Goal: Information Seeking & Learning: Learn about a topic

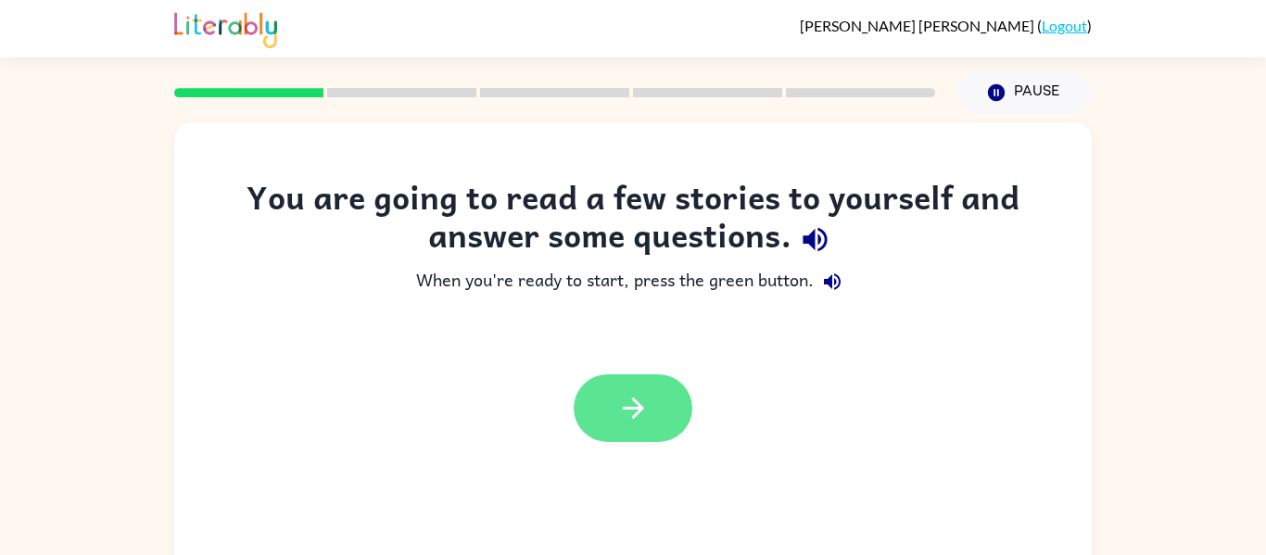
click at [589, 406] on button "button" at bounding box center [633, 408] width 119 height 68
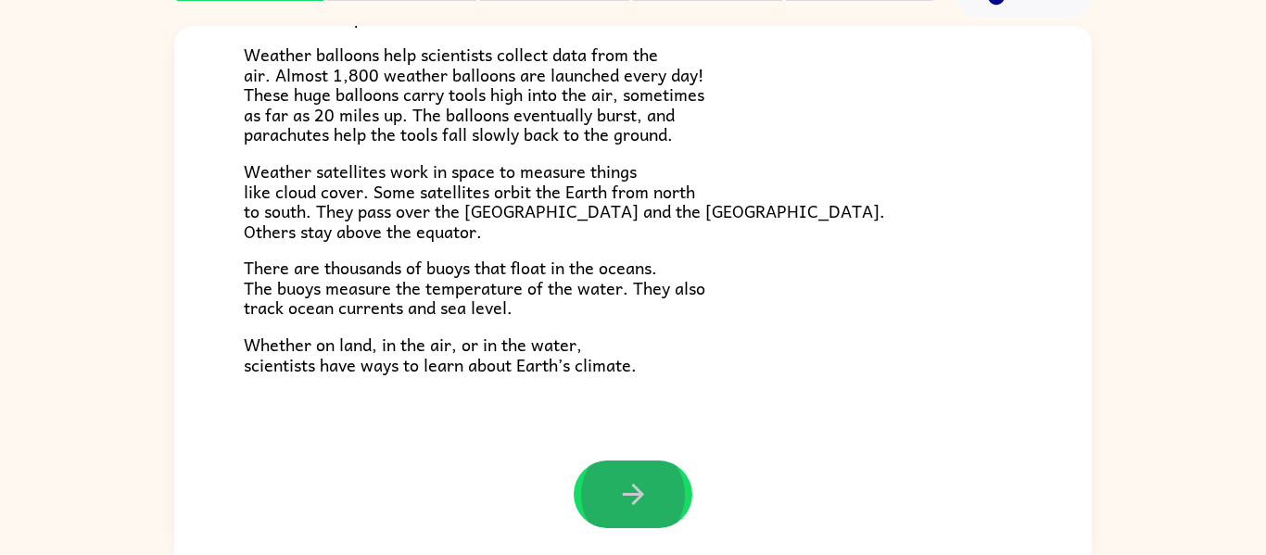
scroll to position [518, 0]
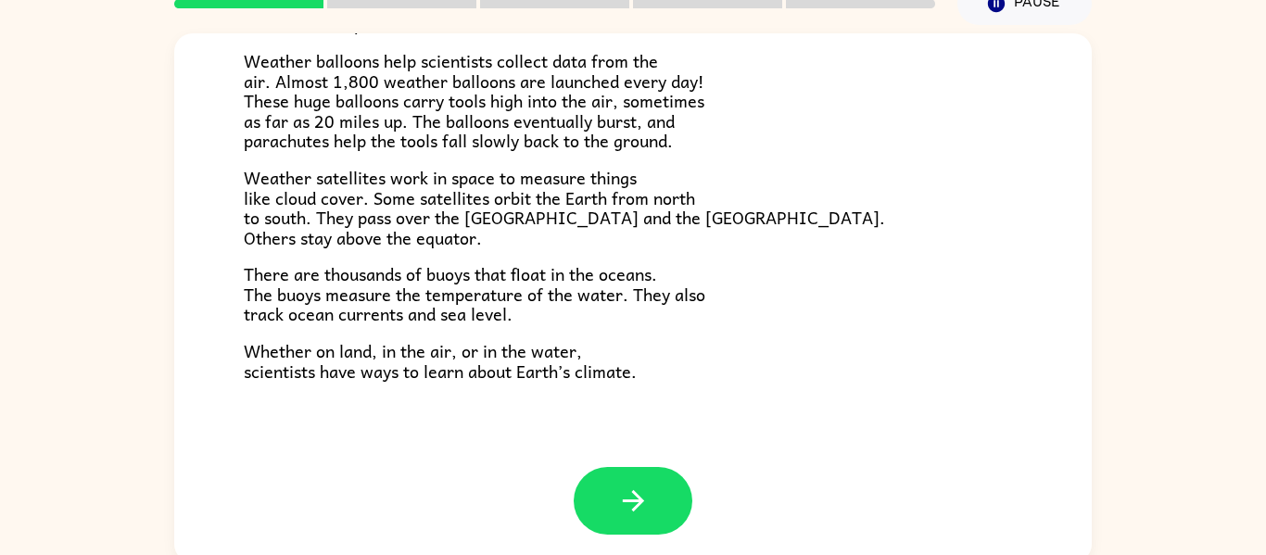
scroll to position [88, 0]
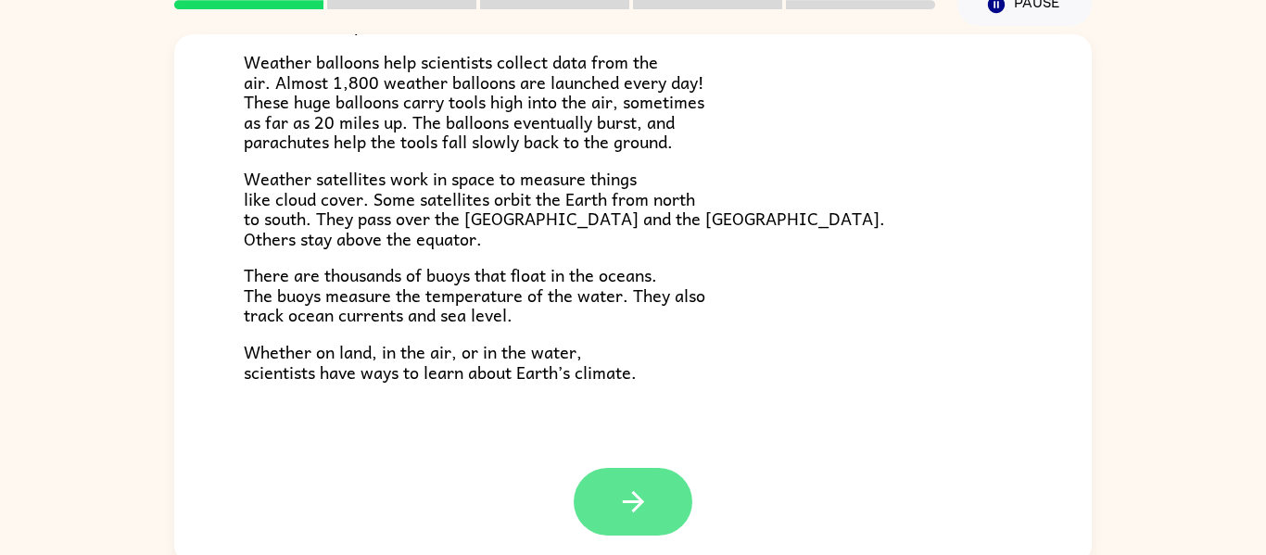
click at [605, 508] on button "button" at bounding box center [633, 502] width 119 height 68
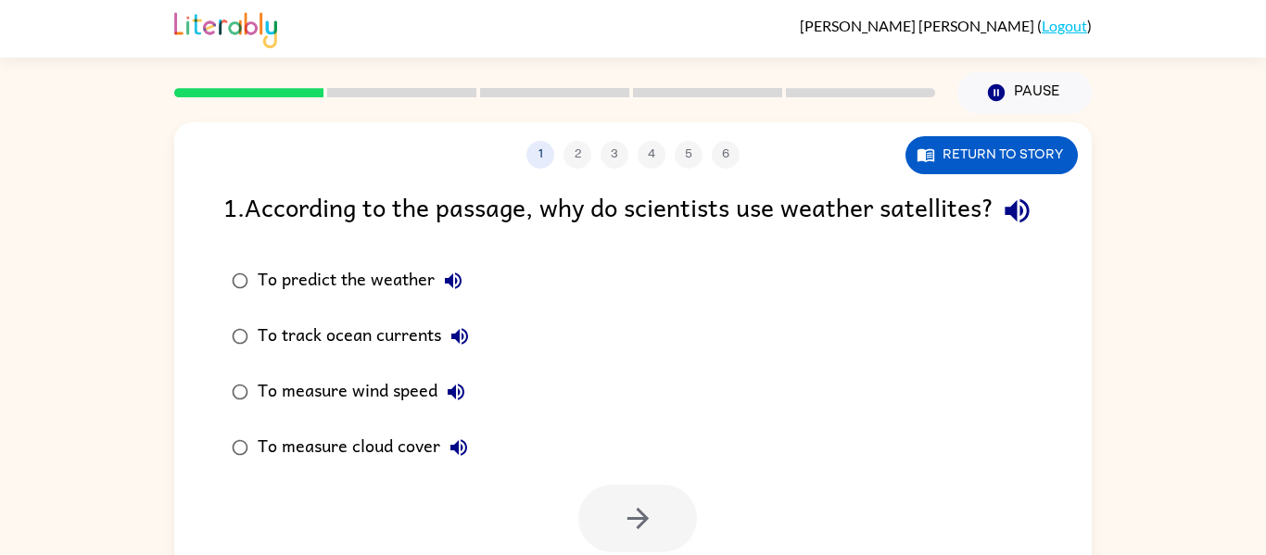
scroll to position [2, 0]
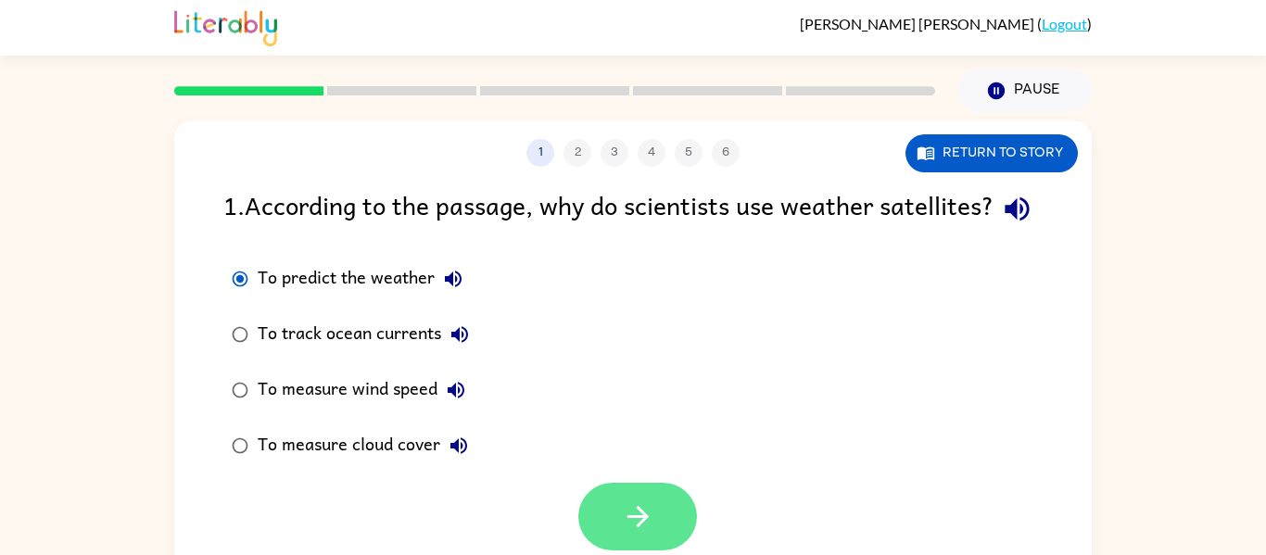
click at [639, 535] on button "button" at bounding box center [637, 517] width 119 height 68
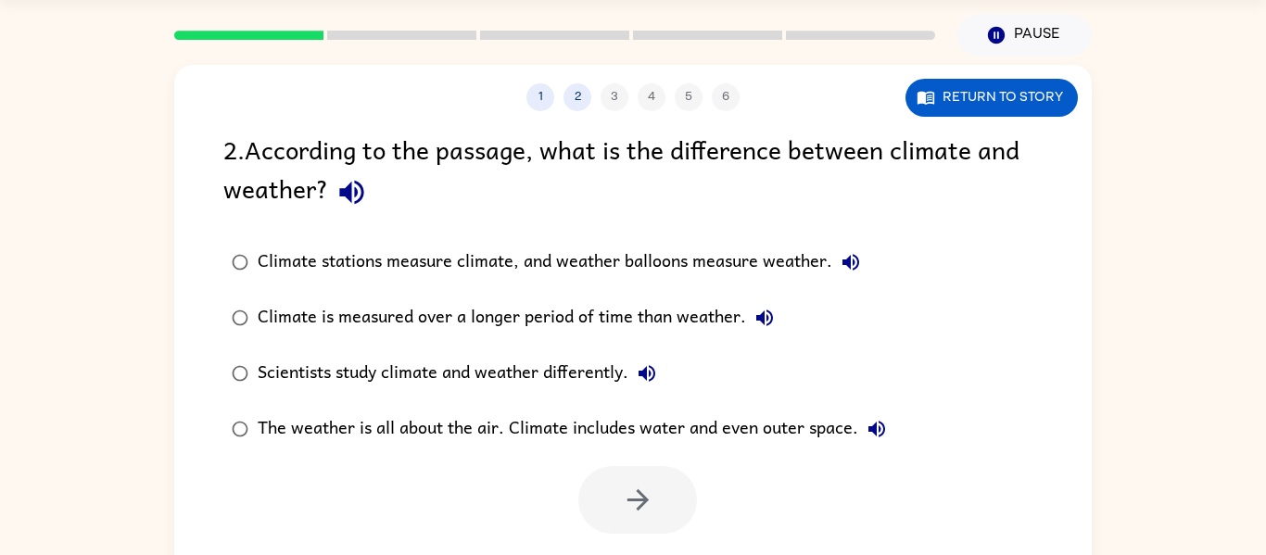
scroll to position [56, 0]
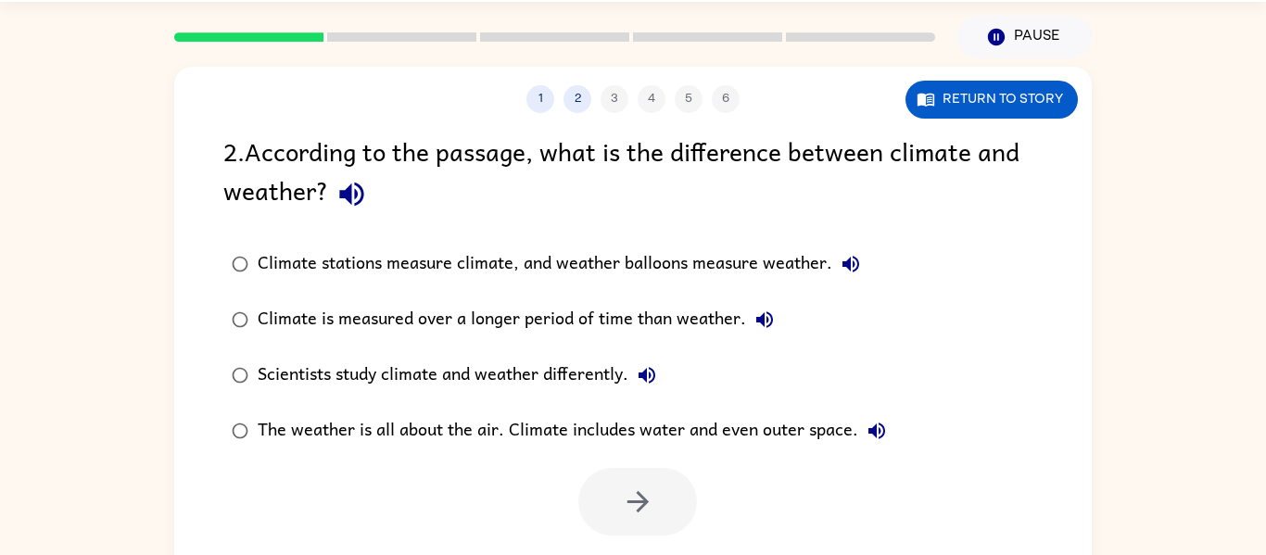
click at [850, 268] on icon "button" at bounding box center [850, 264] width 17 height 17
click at [845, 292] on label "Climate is measured over a longer period of time than weather." at bounding box center [558, 320] width 691 height 56
click at [833, 269] on button "Climate stations measure climate, and weather balloons measure weather." at bounding box center [850, 264] width 37 height 37
click at [650, 500] on icon "button" at bounding box center [638, 502] width 32 height 32
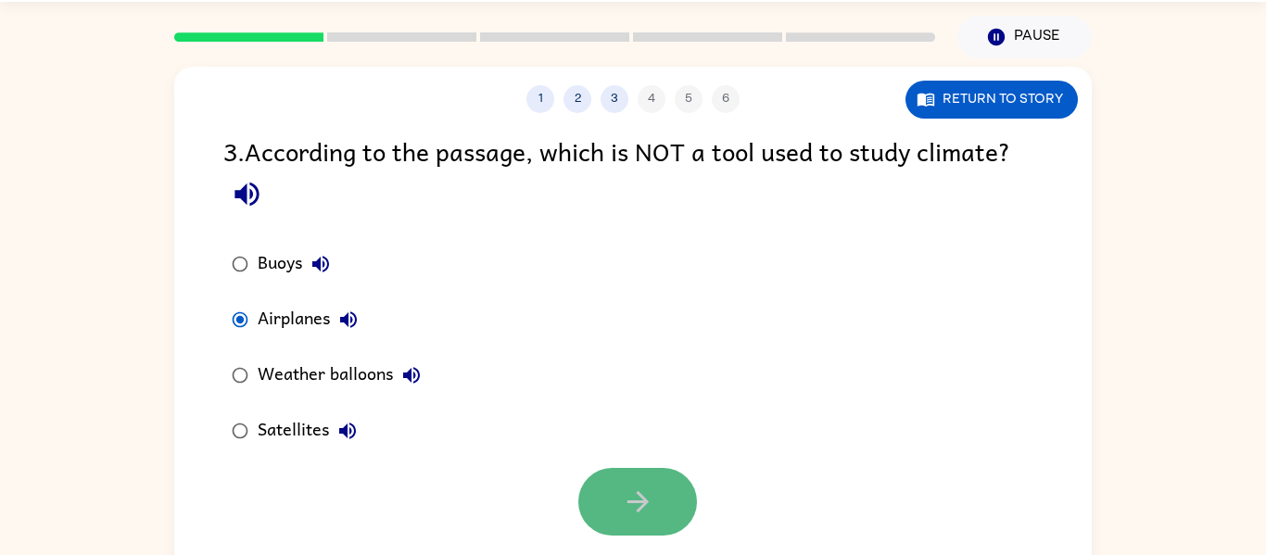
click at [661, 518] on button "button" at bounding box center [637, 502] width 119 height 68
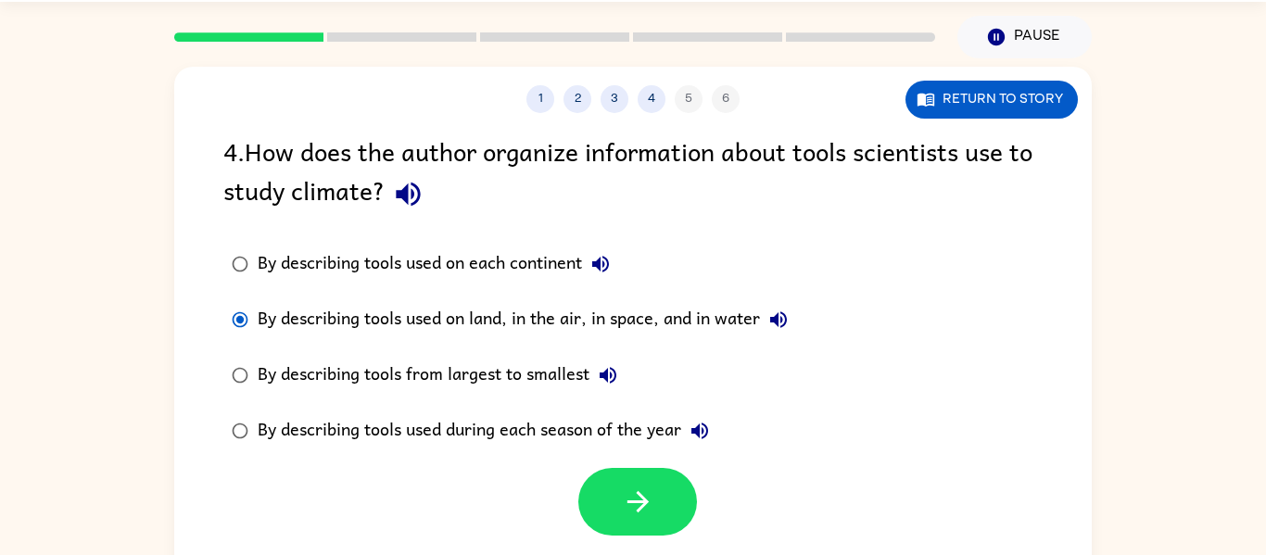
drag, startPoint x: 690, startPoint y: 507, endPoint x: 754, endPoint y: 506, distance: 63.9
click at [754, 506] on div at bounding box center [632, 497] width 917 height 77
click at [604, 503] on button "button" at bounding box center [637, 502] width 119 height 68
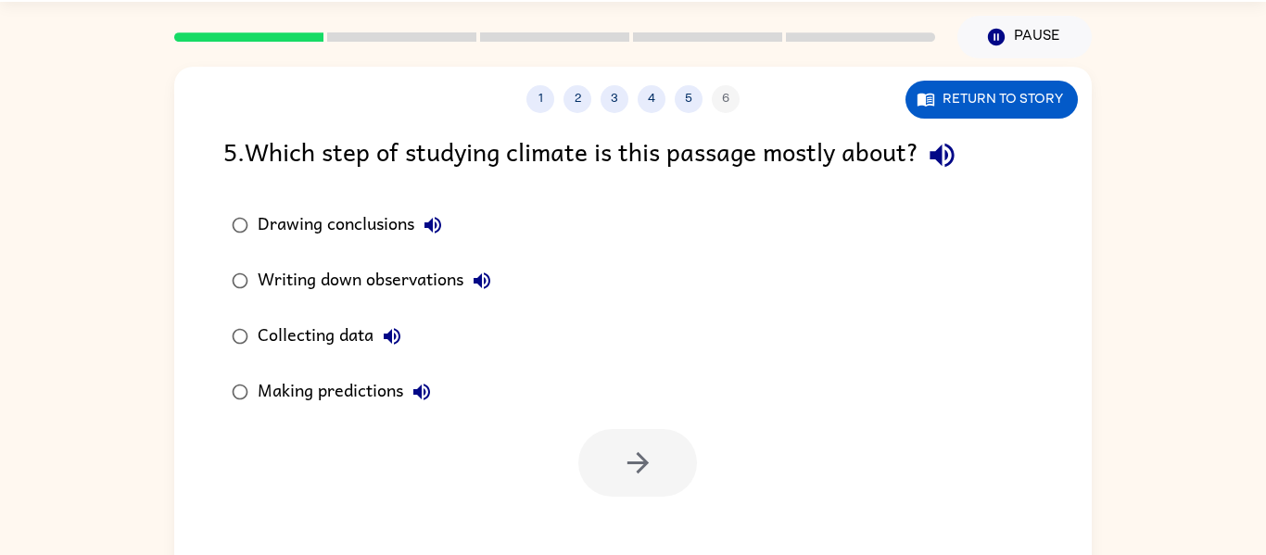
click at [270, 287] on div "Writing down observations" at bounding box center [379, 280] width 243 height 37
click at [636, 462] on icon "button" at bounding box center [636, 462] width 21 height 21
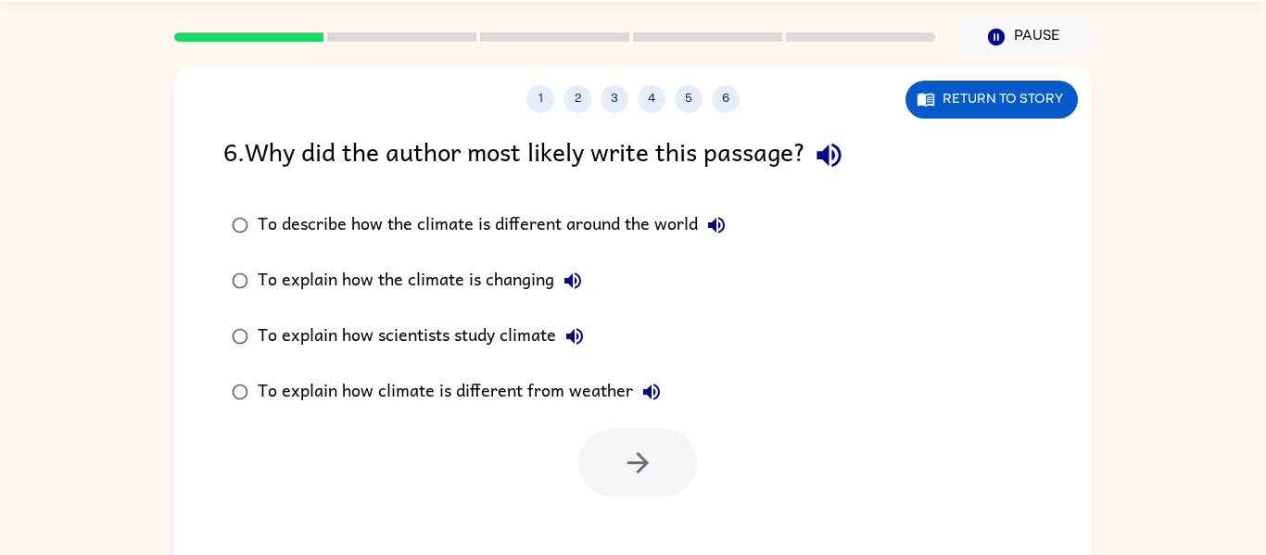
click at [517, 359] on label "To explain how scientists study climate" at bounding box center [478, 337] width 531 height 56
click at [532, 394] on div "To explain how climate is different from weather" at bounding box center [464, 391] width 412 height 37
click at [591, 446] on button "button" at bounding box center [637, 463] width 119 height 68
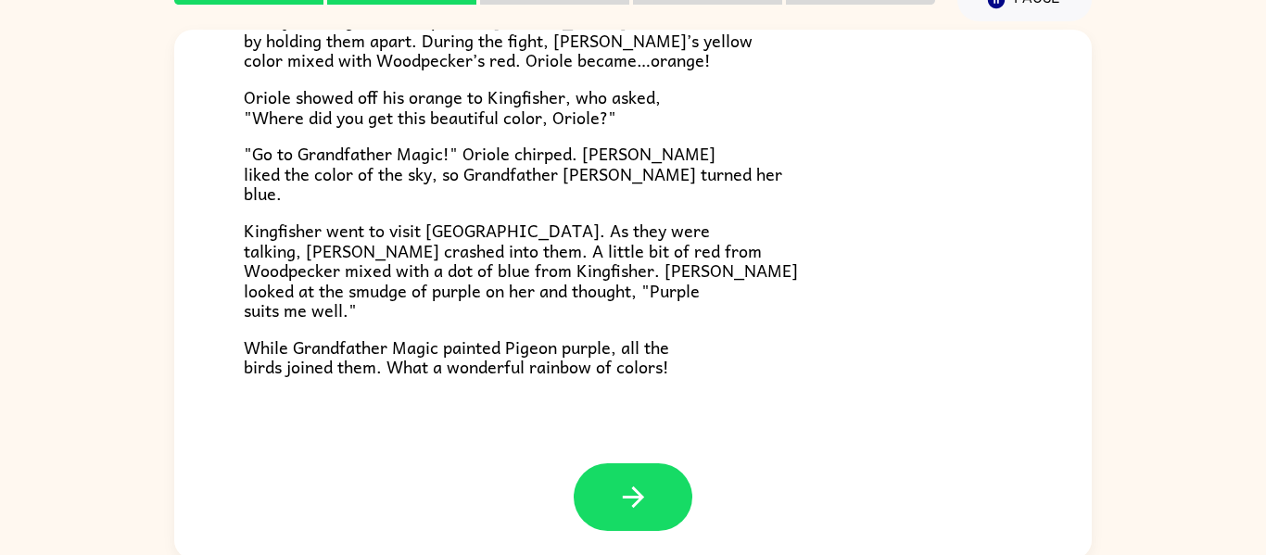
scroll to position [96, 0]
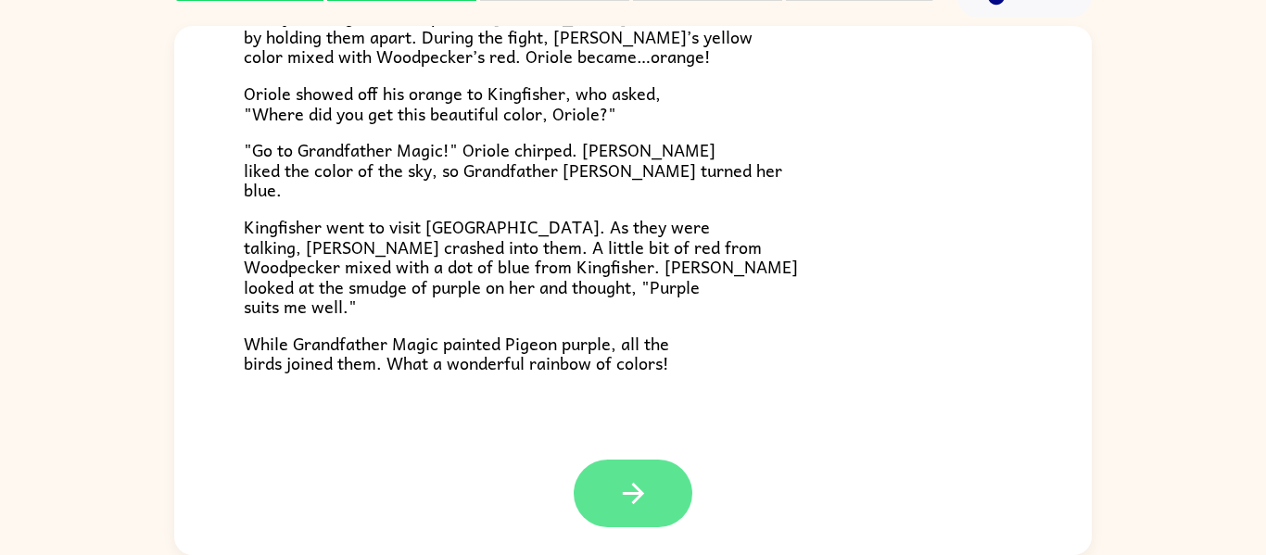
click at [679, 509] on button "button" at bounding box center [633, 494] width 119 height 68
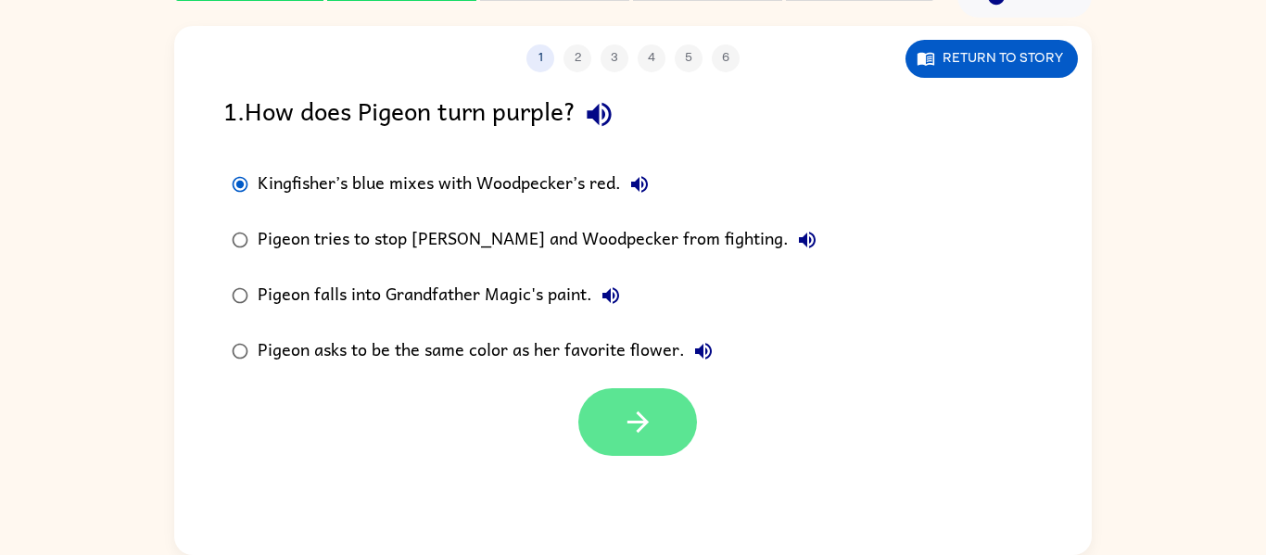
click at [638, 414] on icon "button" at bounding box center [636, 421] width 21 height 21
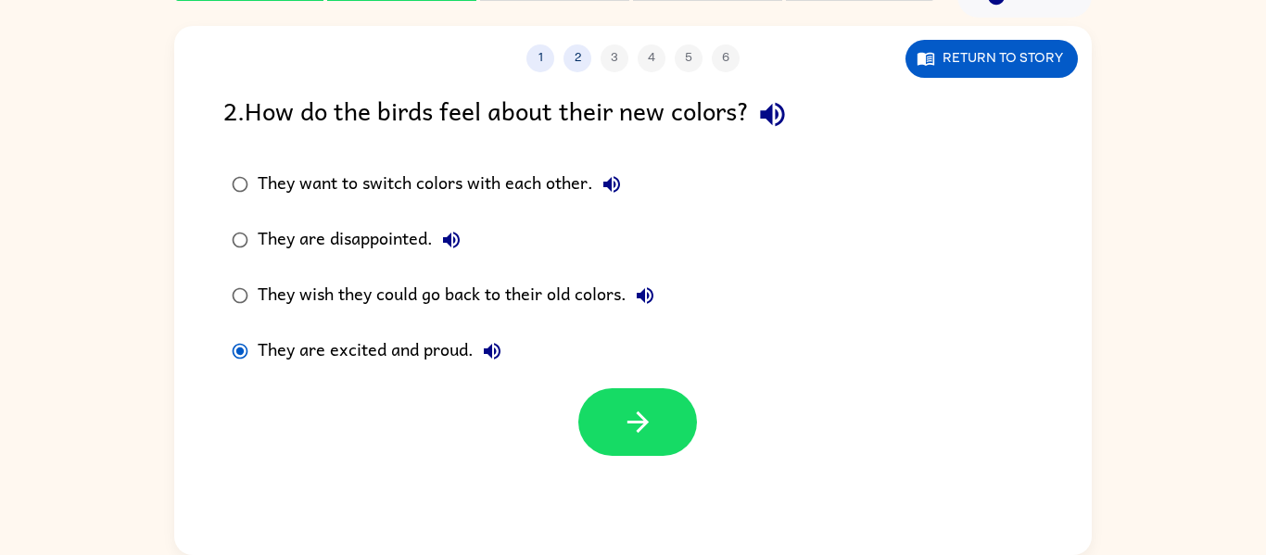
click at [603, 383] on div at bounding box center [632, 417] width 917 height 77
click at [611, 398] on button "button" at bounding box center [637, 422] width 119 height 68
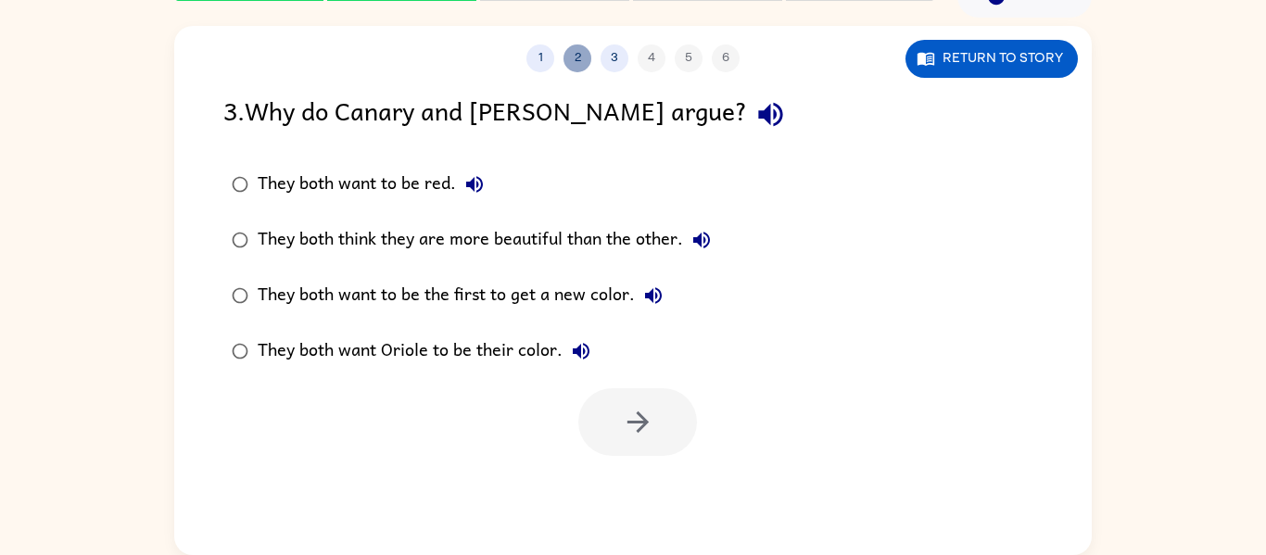
click at [582, 50] on button "2" at bounding box center [577, 58] width 28 height 28
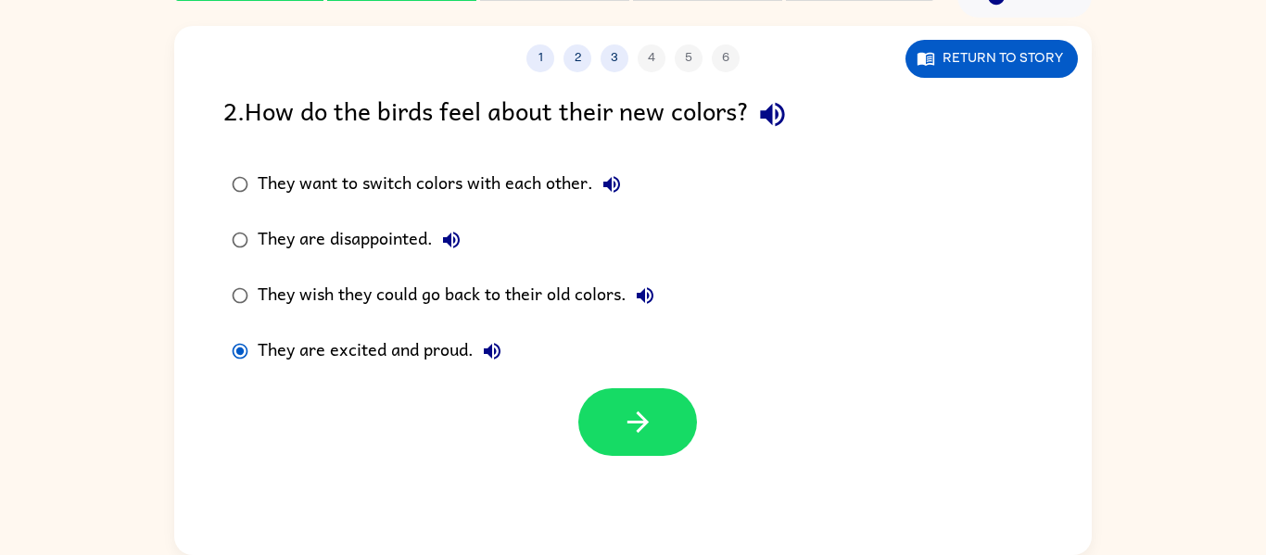
click at [496, 320] on label "They wish they could go back to their old colors." at bounding box center [443, 296] width 460 height 56
click at [355, 362] on div "They are excited and proud." at bounding box center [384, 351] width 253 height 37
click at [622, 406] on icon "button" at bounding box center [638, 422] width 32 height 32
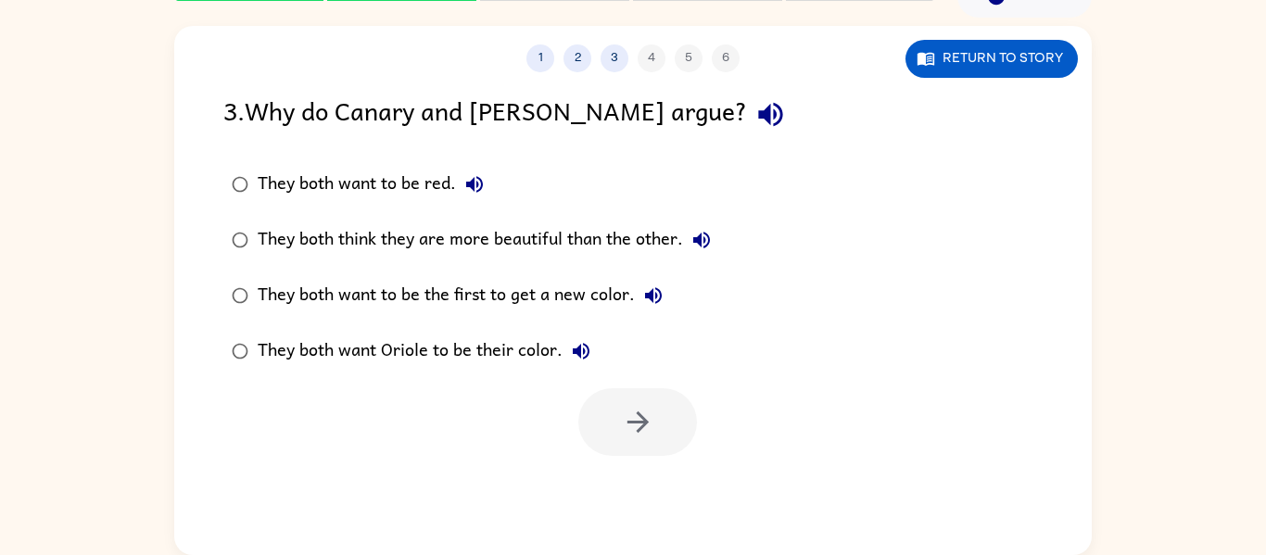
click at [721, 45] on div "1 2 3 4 5 6" at bounding box center [632, 58] width 917 height 28
click at [675, 246] on div "They both think they are more beautiful than the other." at bounding box center [489, 239] width 462 height 37
click at [639, 417] on icon "button" at bounding box center [636, 421] width 21 height 21
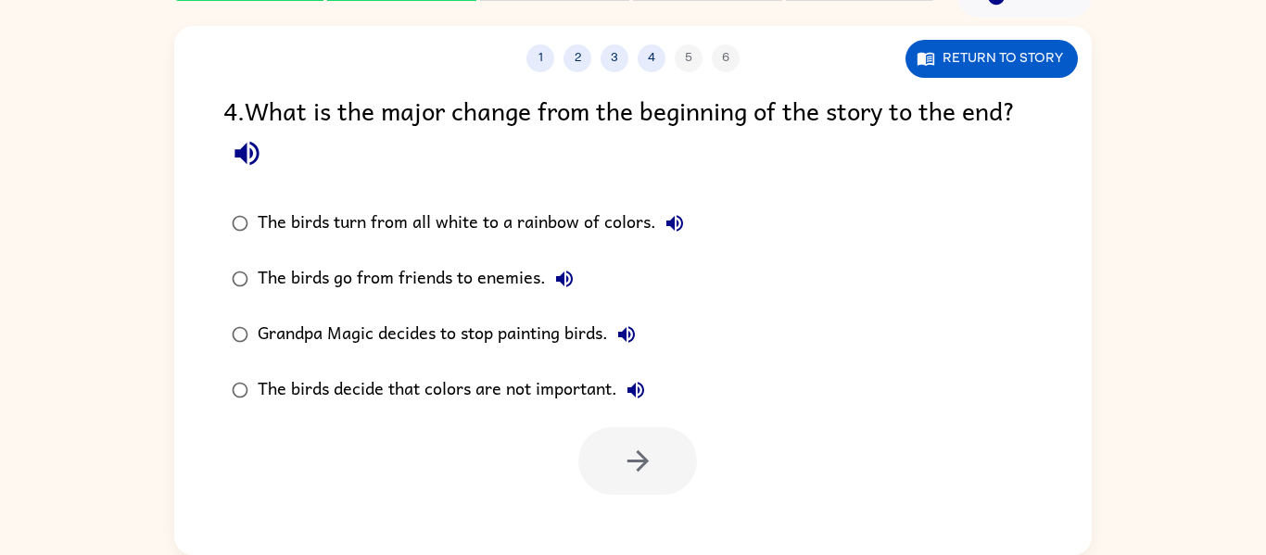
click at [385, 229] on div "The birds turn from all white to a rainbow of colors." at bounding box center [475, 223] width 435 height 37
click at [636, 465] on icon "button" at bounding box center [638, 461] width 32 height 32
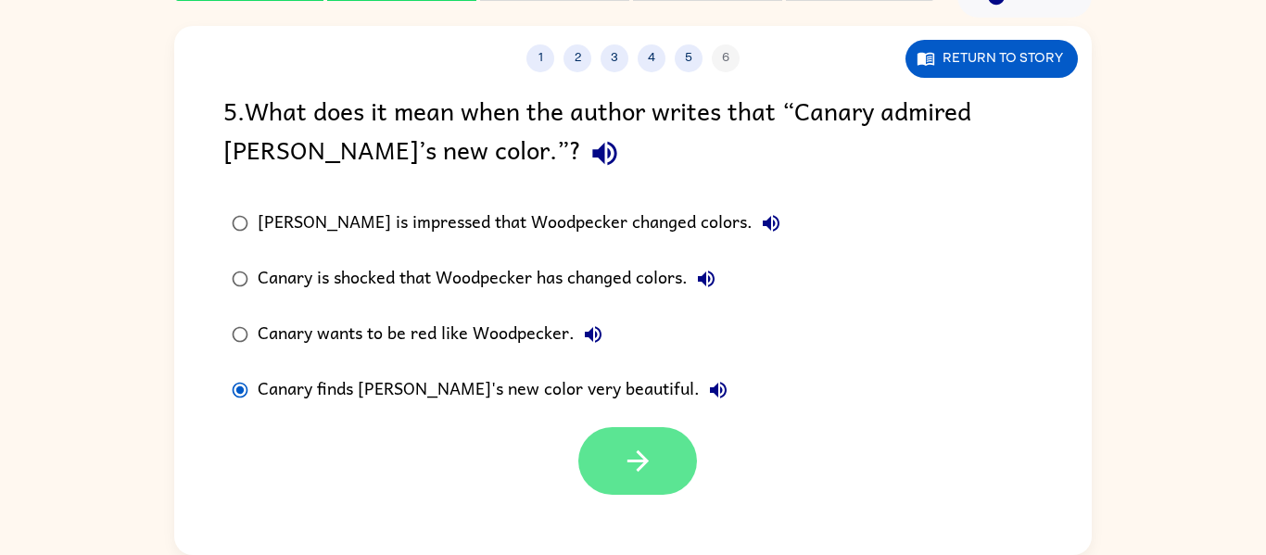
click at [641, 462] on icon "button" at bounding box center [636, 460] width 21 height 21
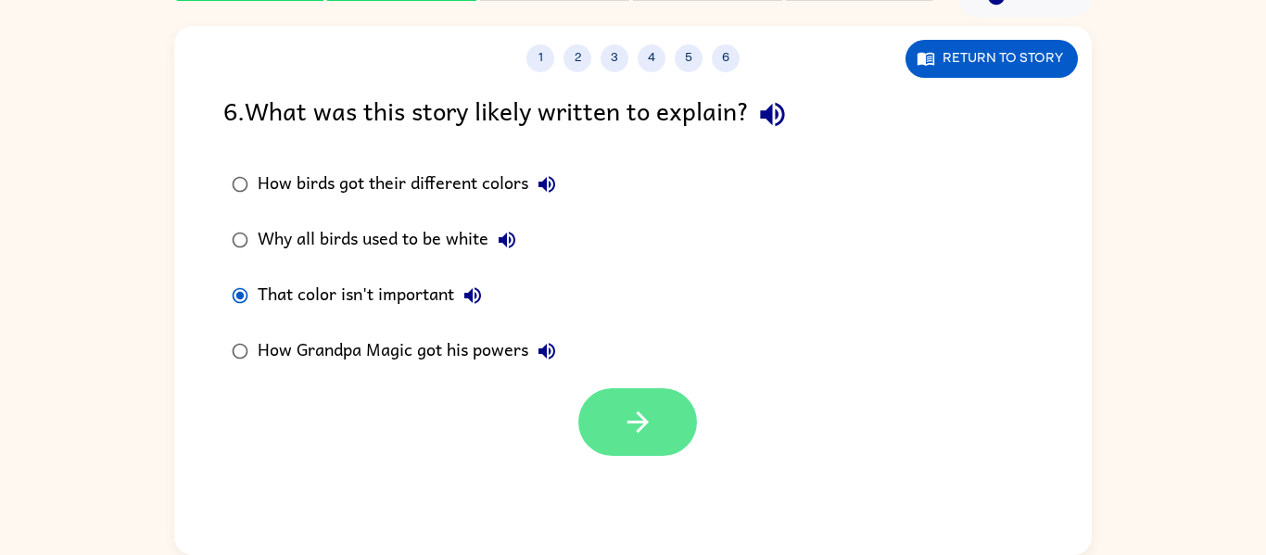
click at [641, 418] on icon "button" at bounding box center [636, 421] width 21 height 21
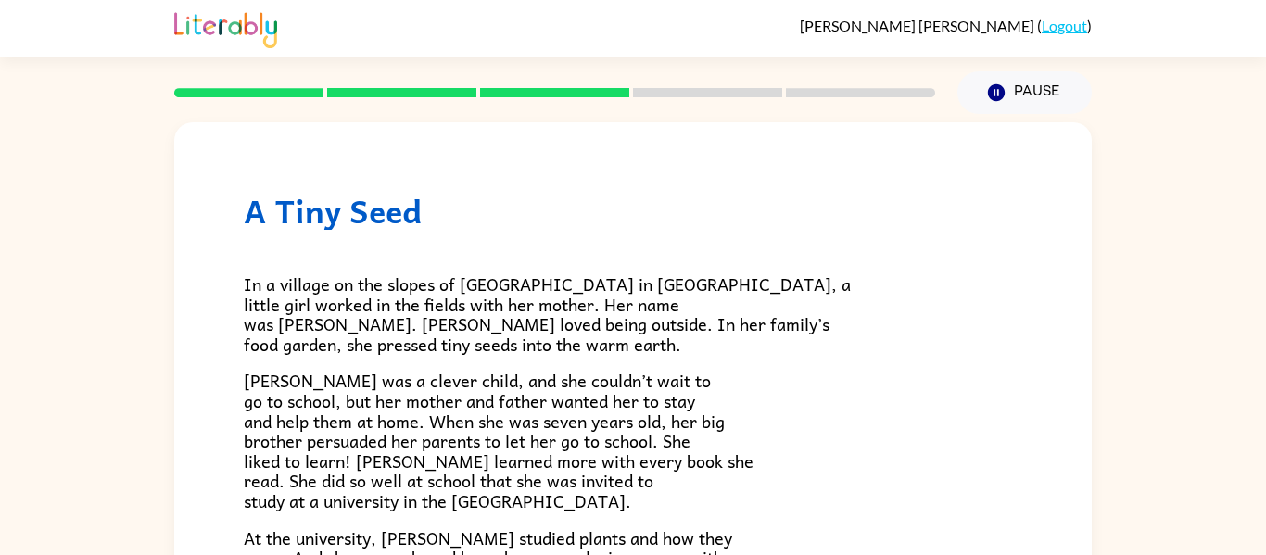
click at [439, 86] on div at bounding box center [554, 92] width 783 height 65
click at [431, 102] on div at bounding box center [554, 92] width 783 height 65
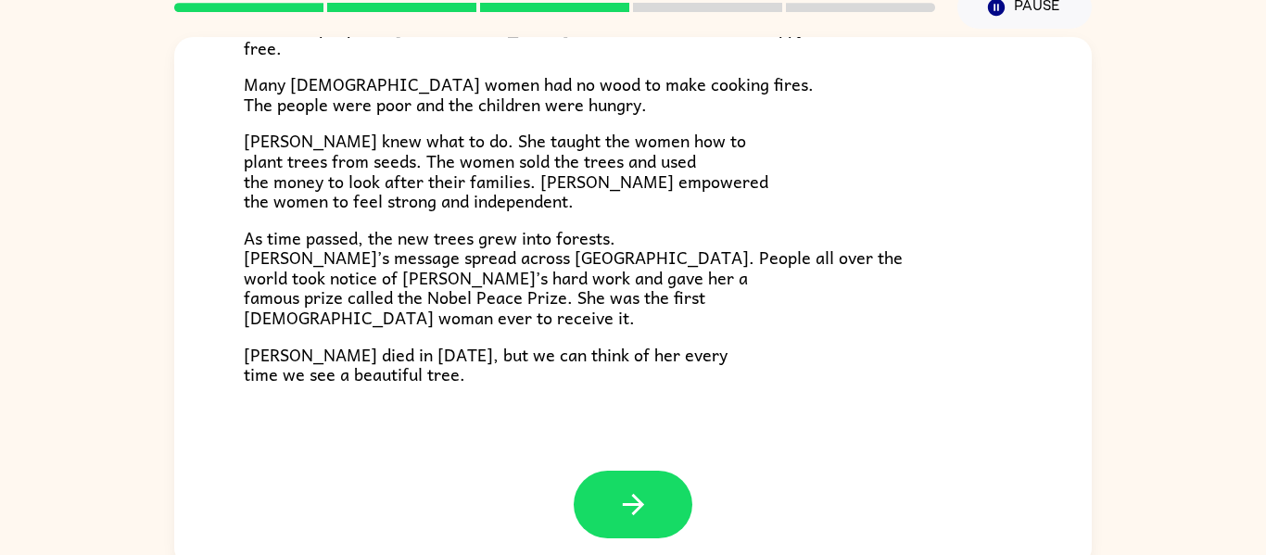
scroll to position [96, 0]
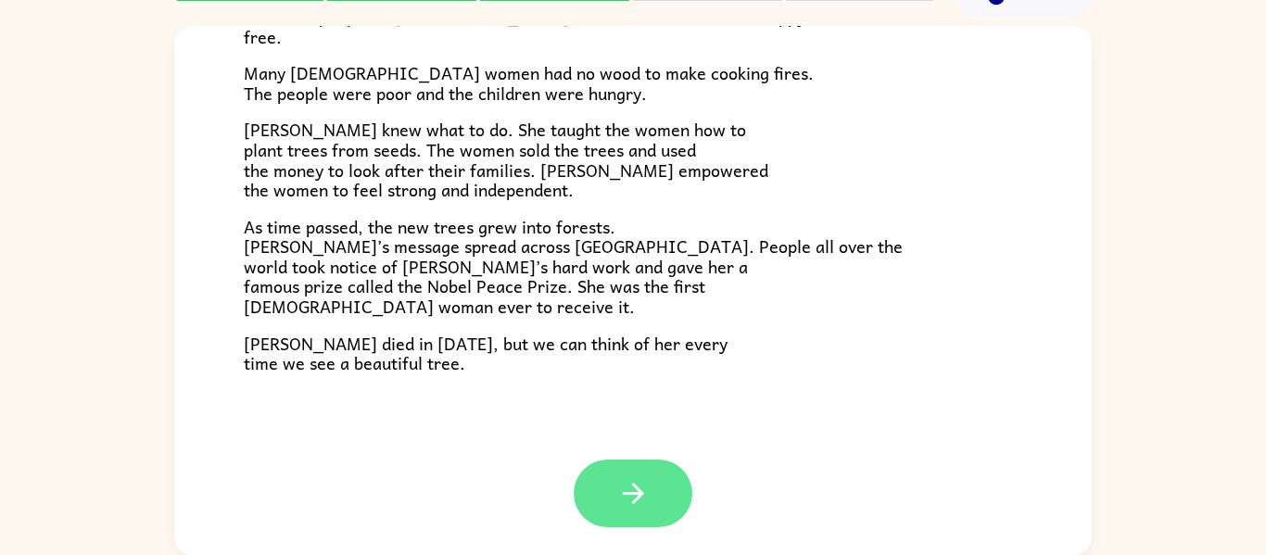
click at [684, 478] on button "button" at bounding box center [633, 494] width 119 height 68
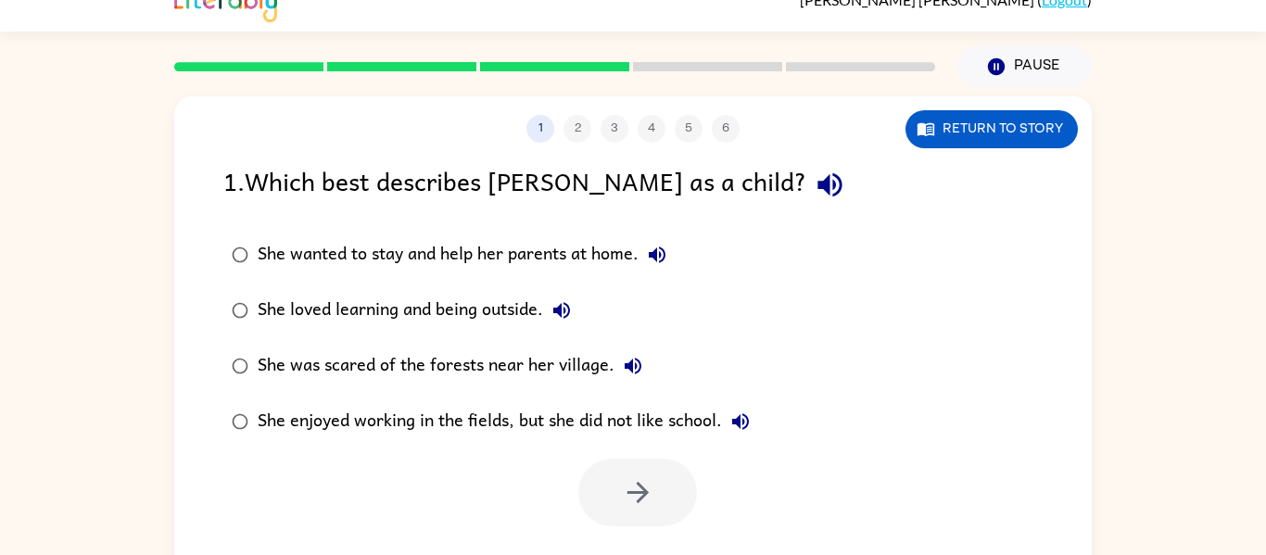
scroll to position [39, 0]
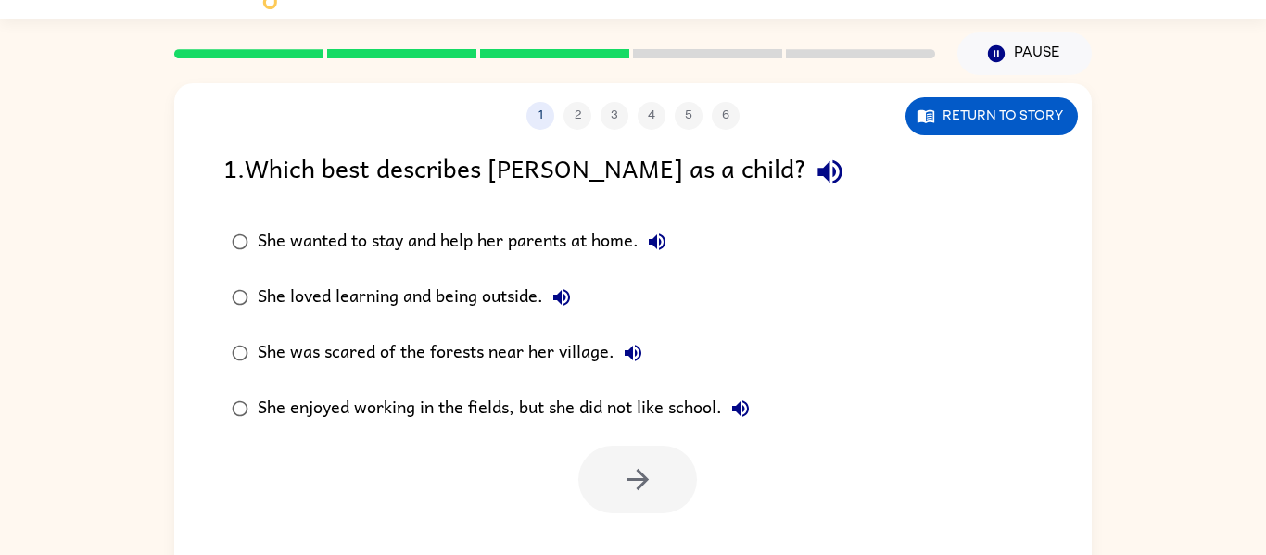
click at [490, 296] on div "She loved learning and being outside." at bounding box center [419, 297] width 322 height 37
click at [620, 466] on button "button" at bounding box center [637, 480] width 119 height 68
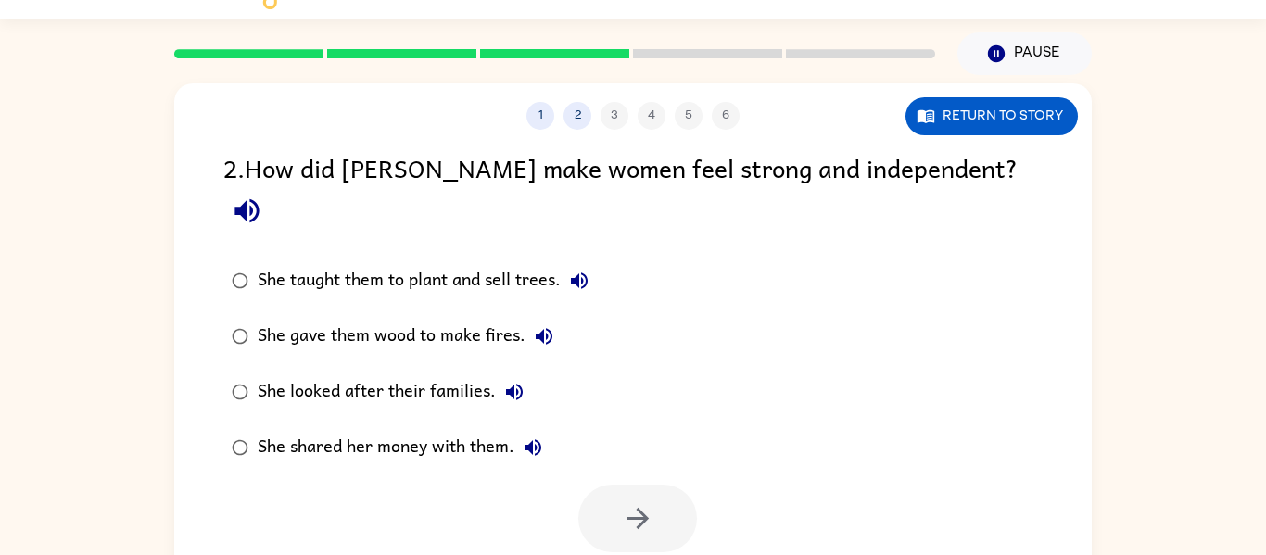
click at [343, 262] on div "She taught them to plant and sell trees." at bounding box center [428, 280] width 340 height 37
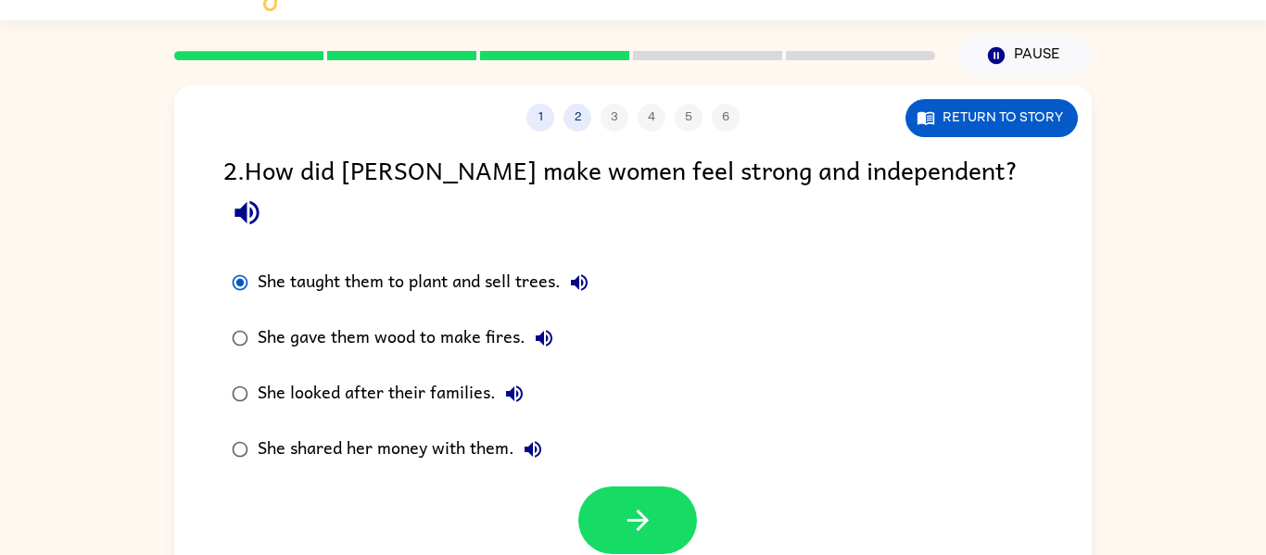
scroll to position [36, 0]
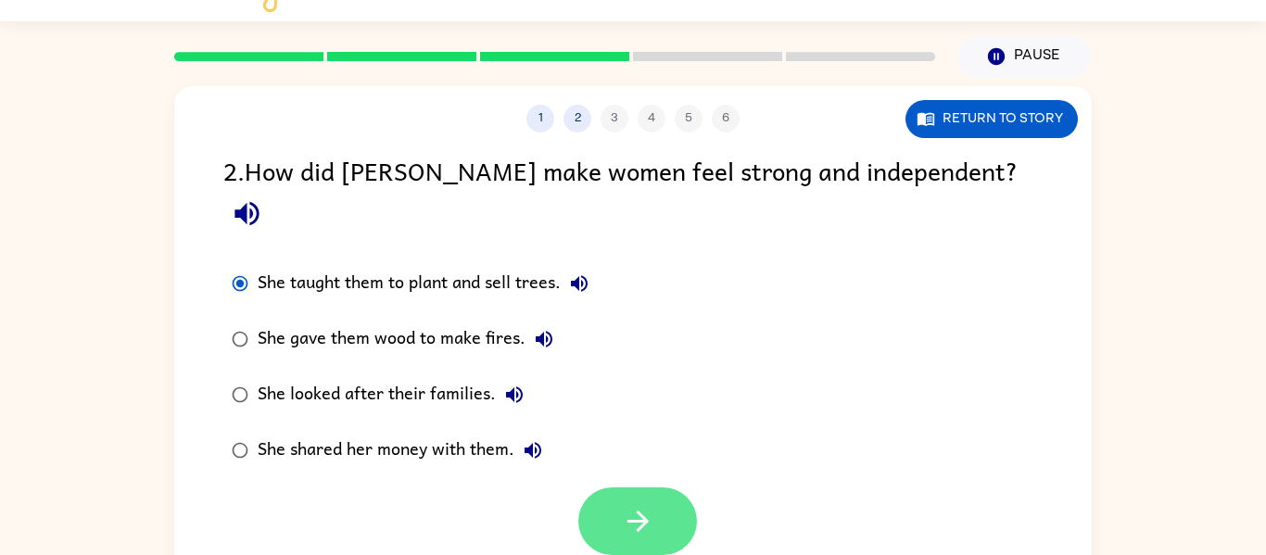
click at [620, 487] on button "button" at bounding box center [637, 521] width 119 height 68
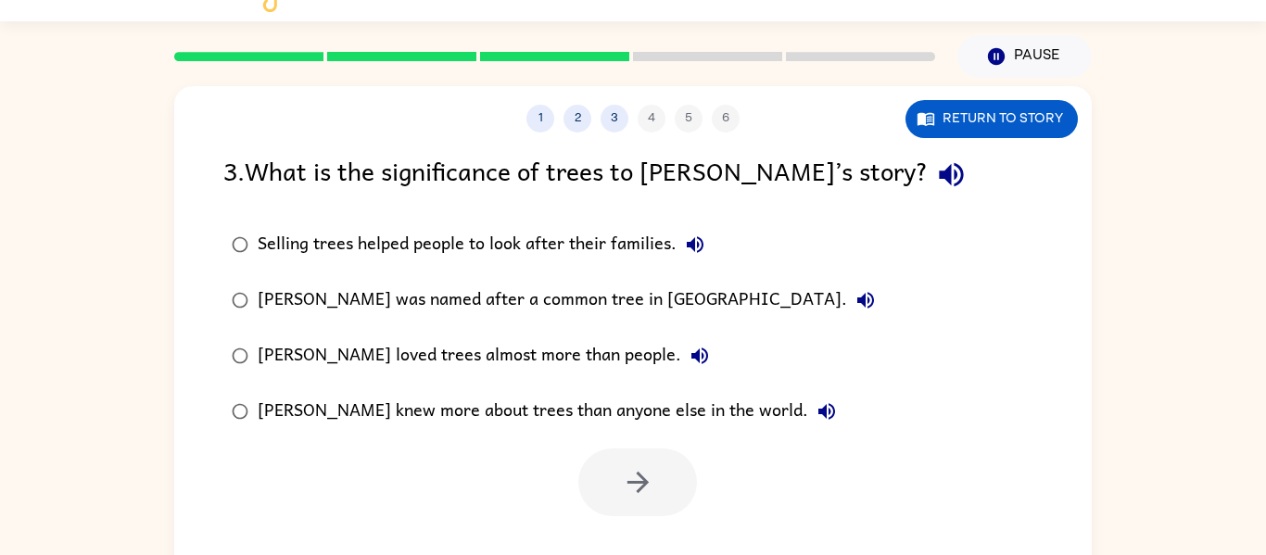
click at [410, 244] on div "Selling trees helped people to look after their families." at bounding box center [486, 244] width 456 height 37
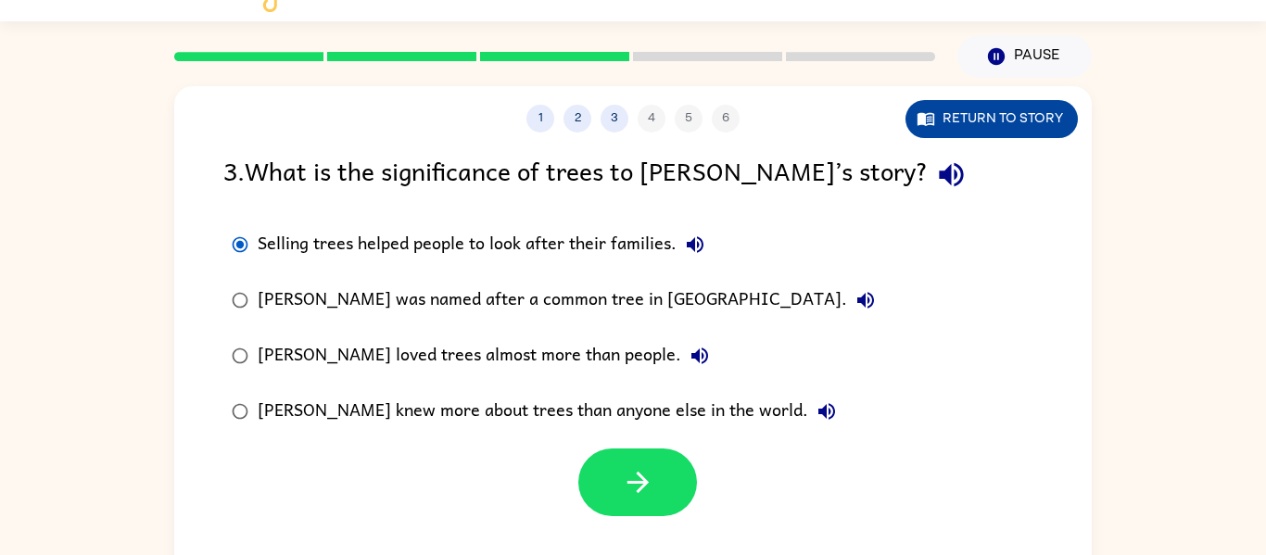
click at [938, 117] on button "Return to story" at bounding box center [991, 119] width 172 height 38
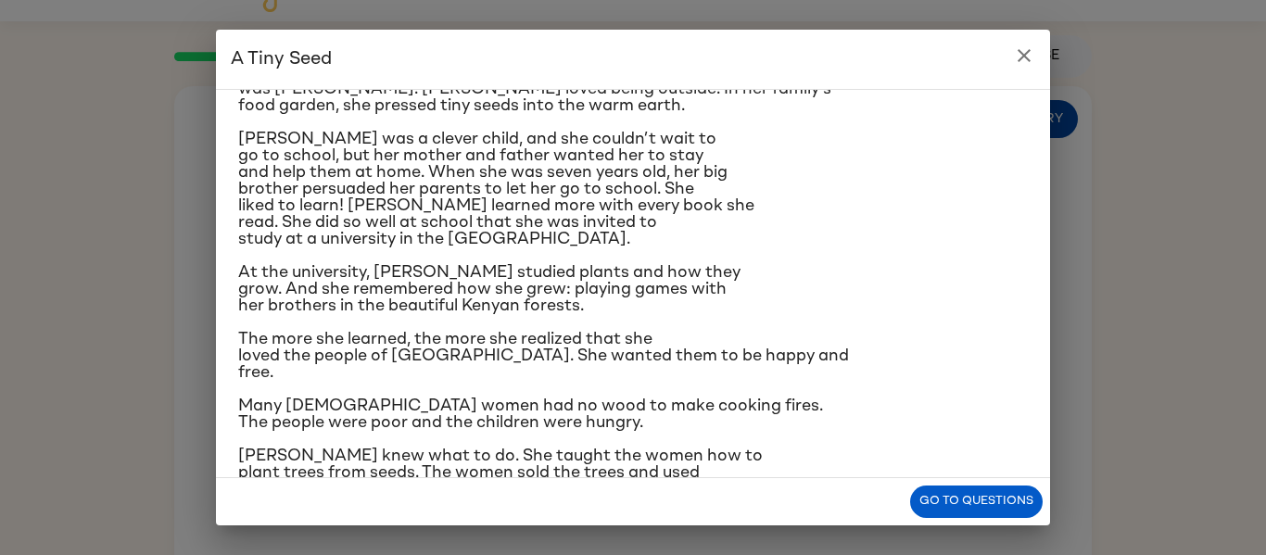
scroll to position [321, 0]
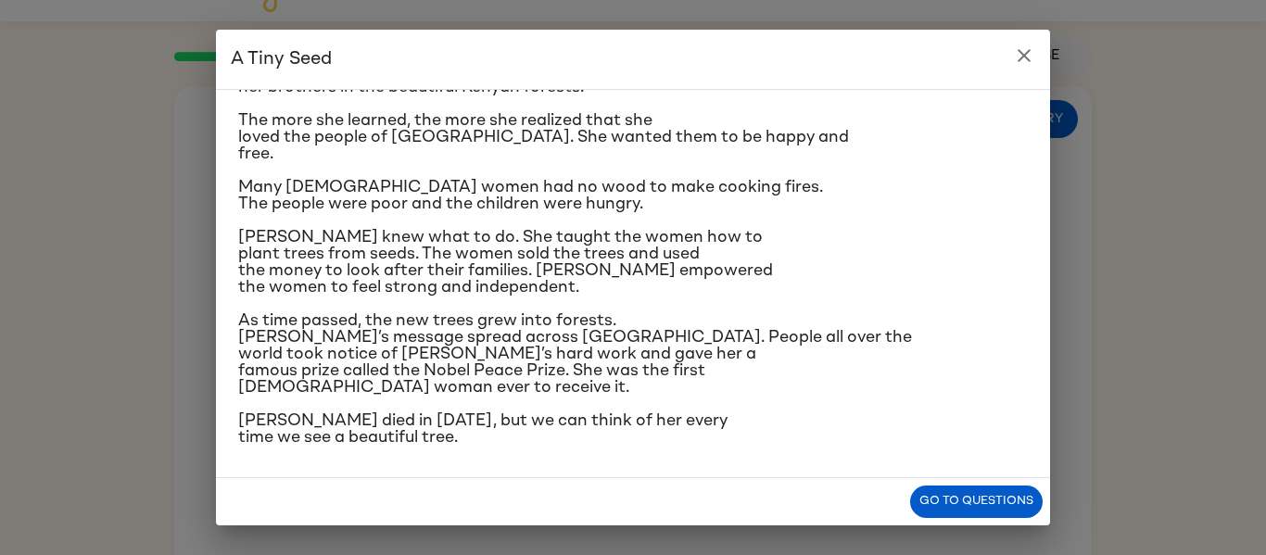
click at [1010, 51] on button "close" at bounding box center [1023, 55] width 37 height 37
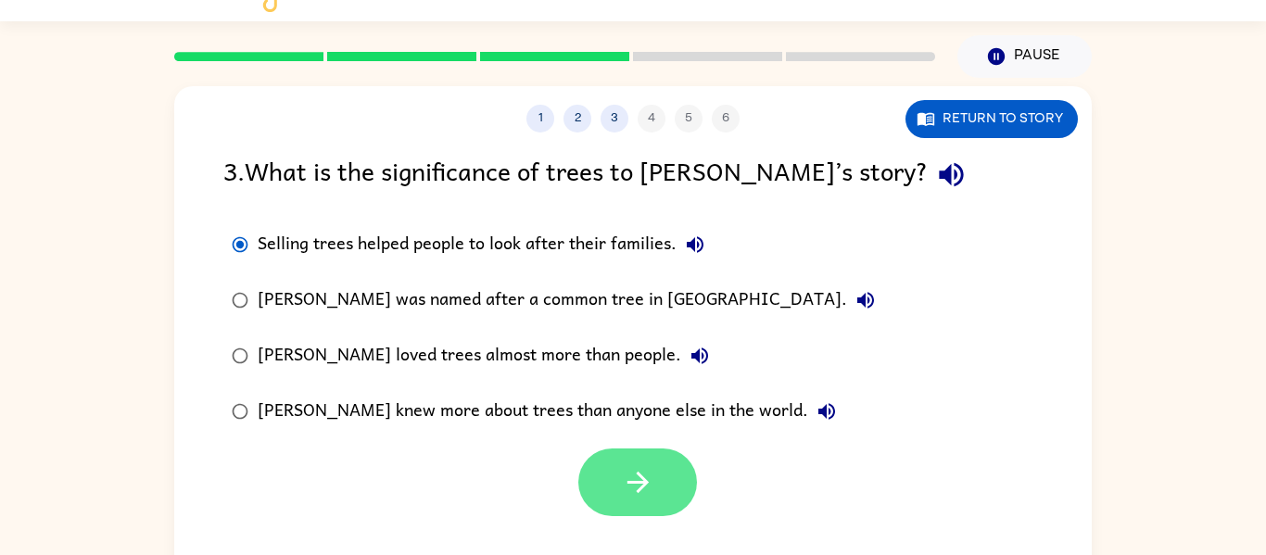
click at [651, 479] on icon "button" at bounding box center [638, 482] width 32 height 32
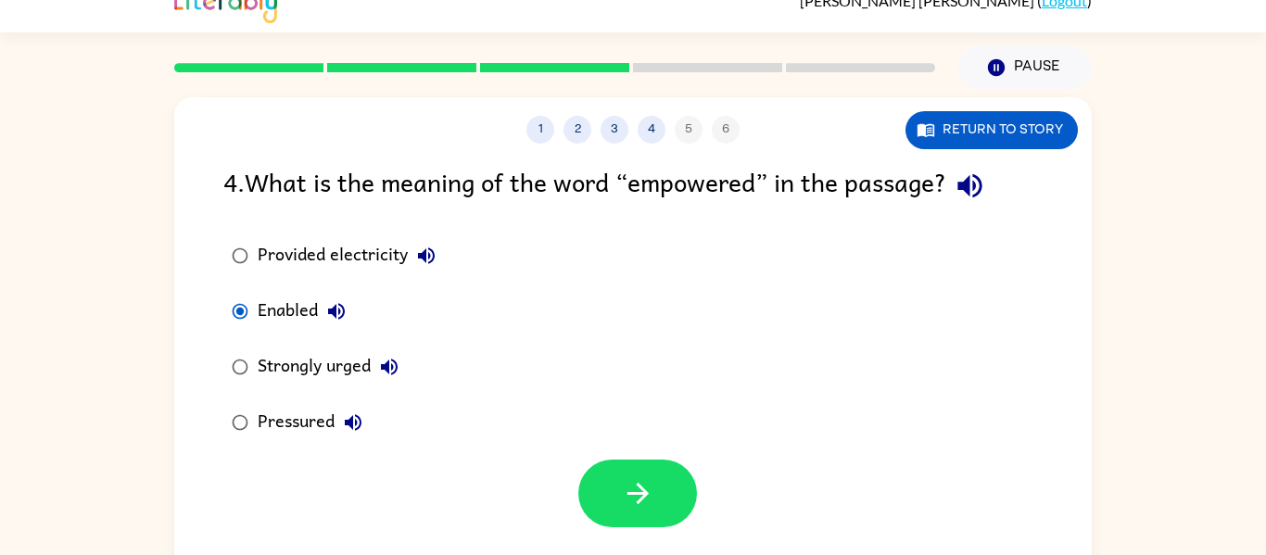
scroll to position [19, 0]
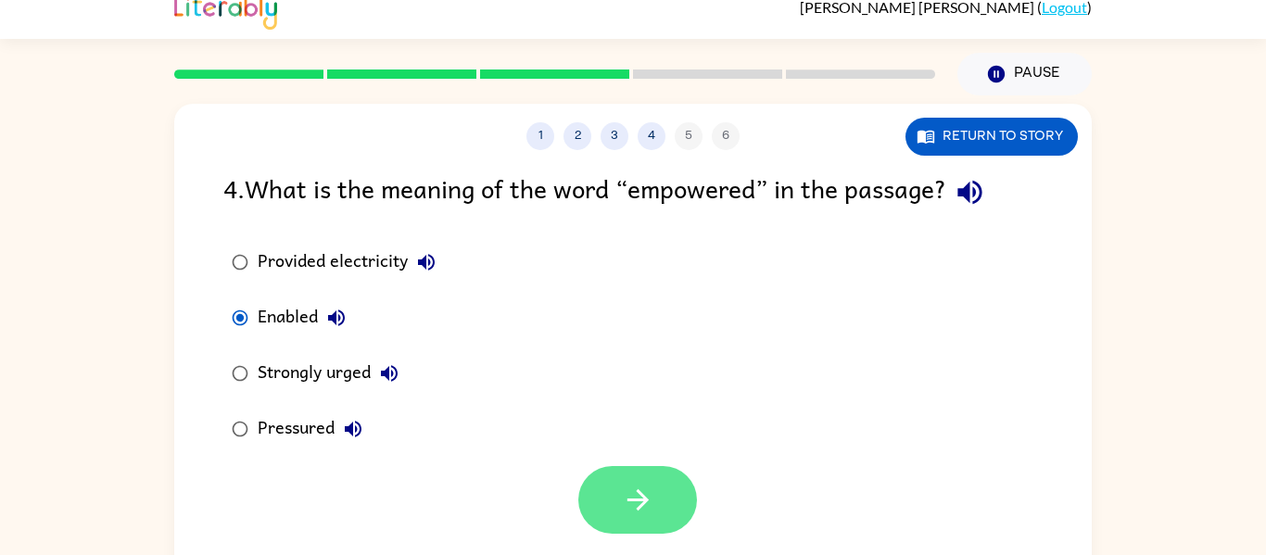
click at [632, 483] on button "button" at bounding box center [637, 500] width 119 height 68
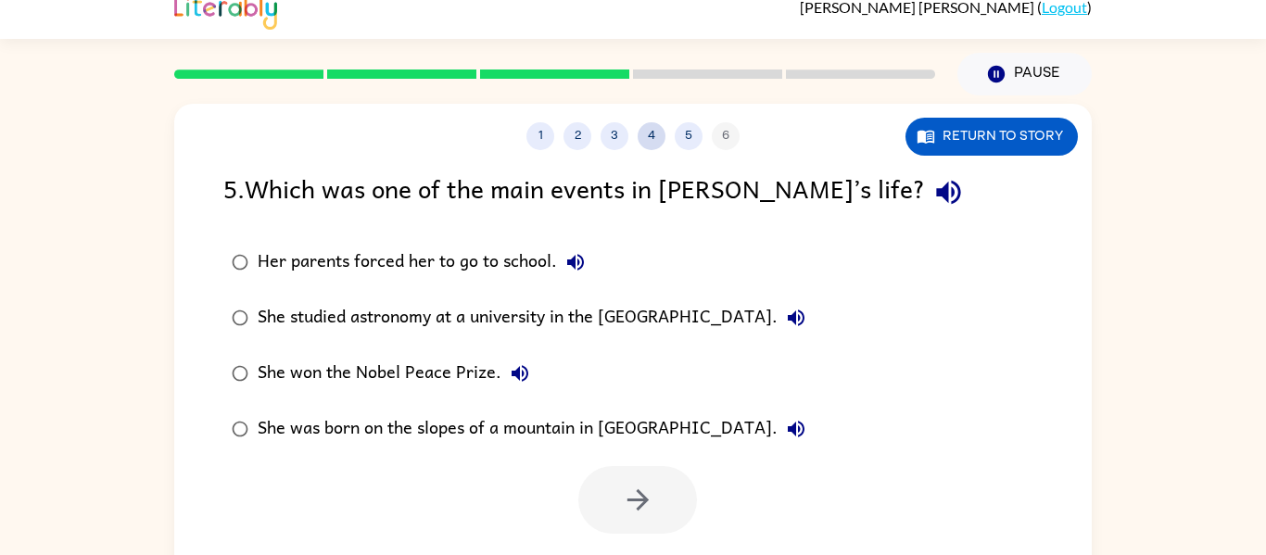
click at [641, 145] on button "4" at bounding box center [651, 136] width 28 height 28
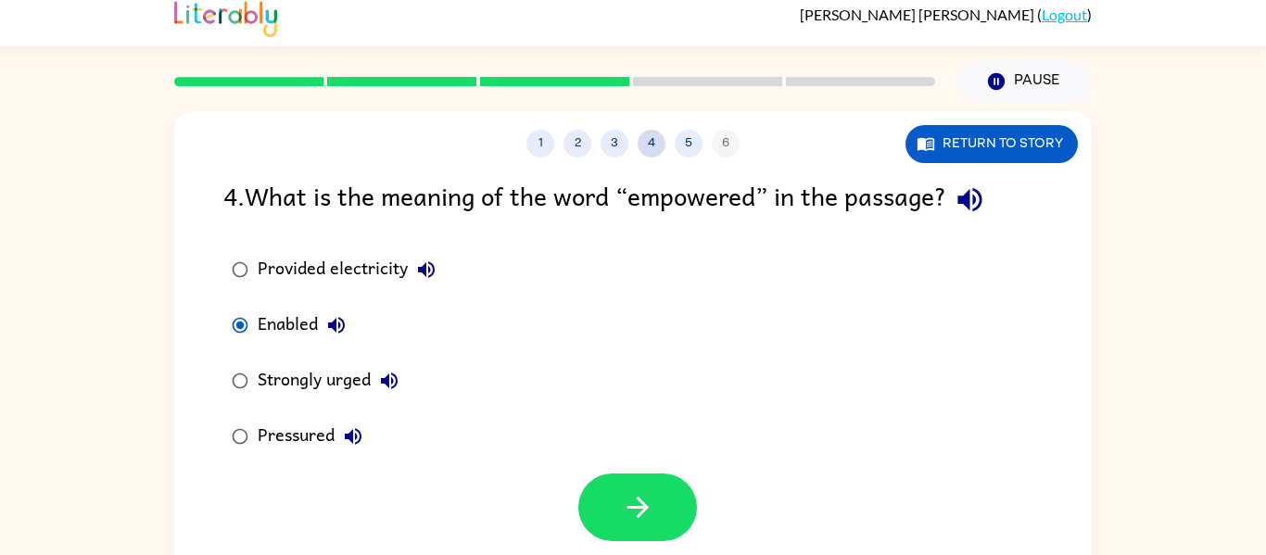
scroll to position [0, 0]
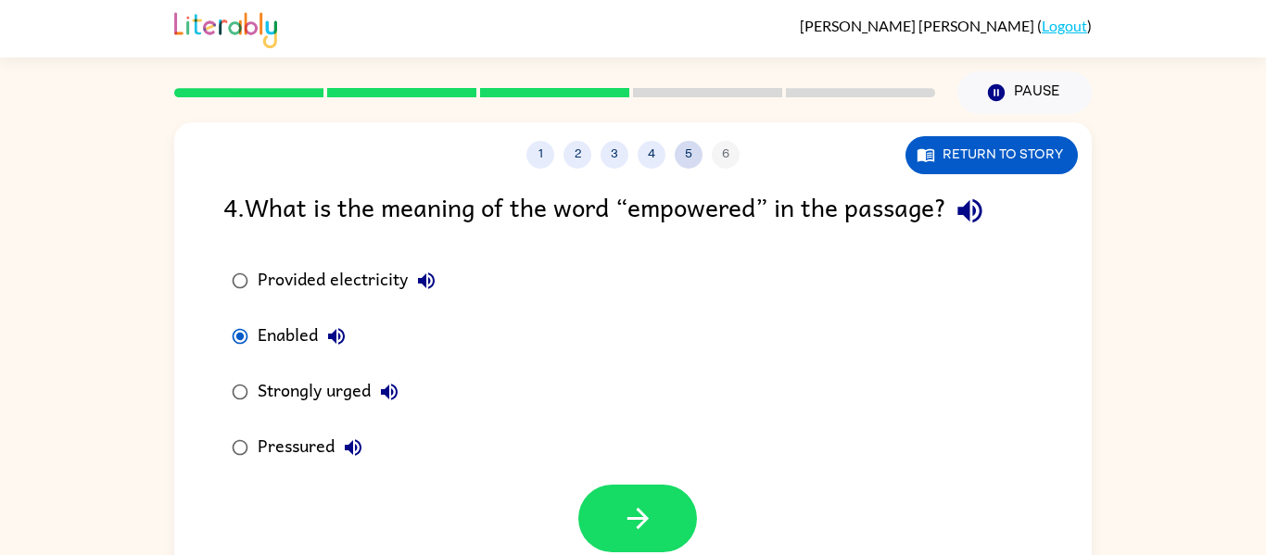
click at [691, 145] on button "5" at bounding box center [689, 155] width 28 height 28
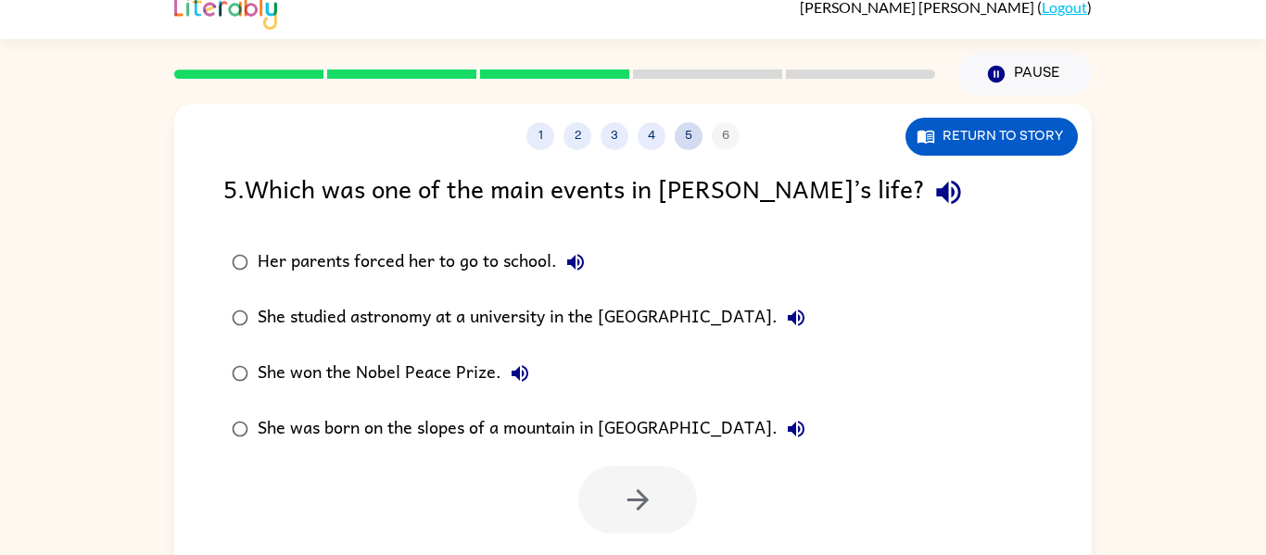
scroll to position [20, 0]
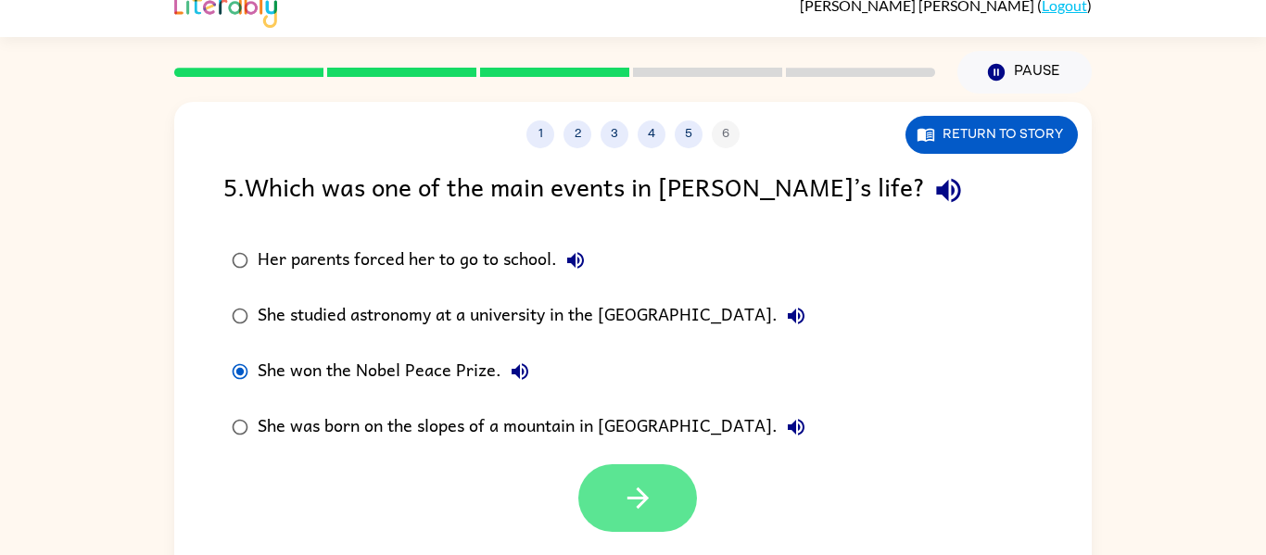
click at [659, 532] on button "button" at bounding box center [637, 498] width 119 height 68
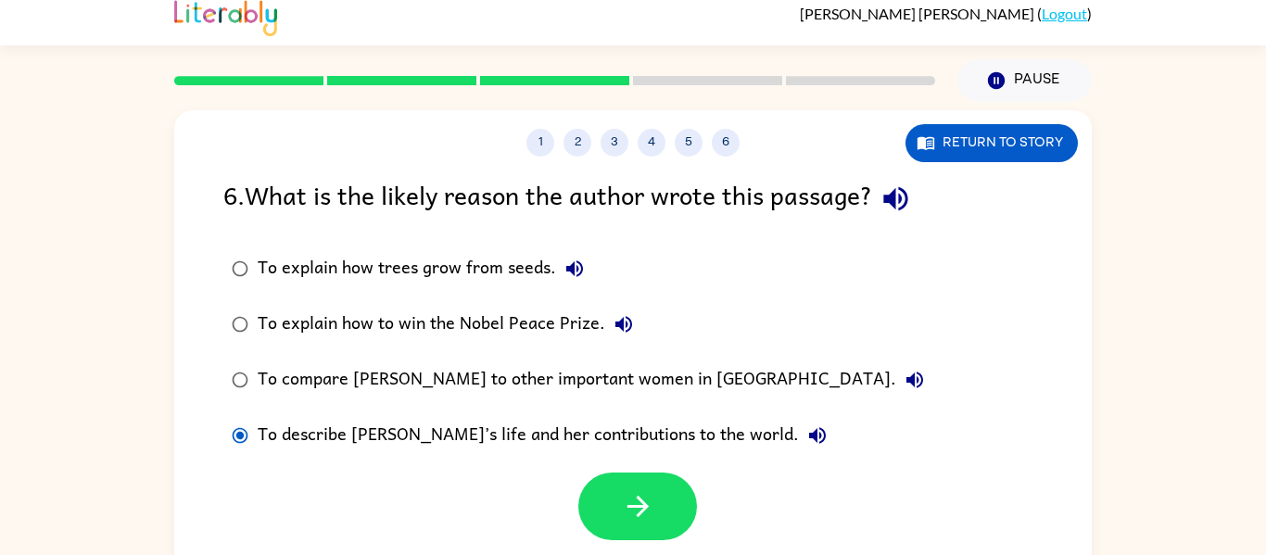
scroll to position [19, 0]
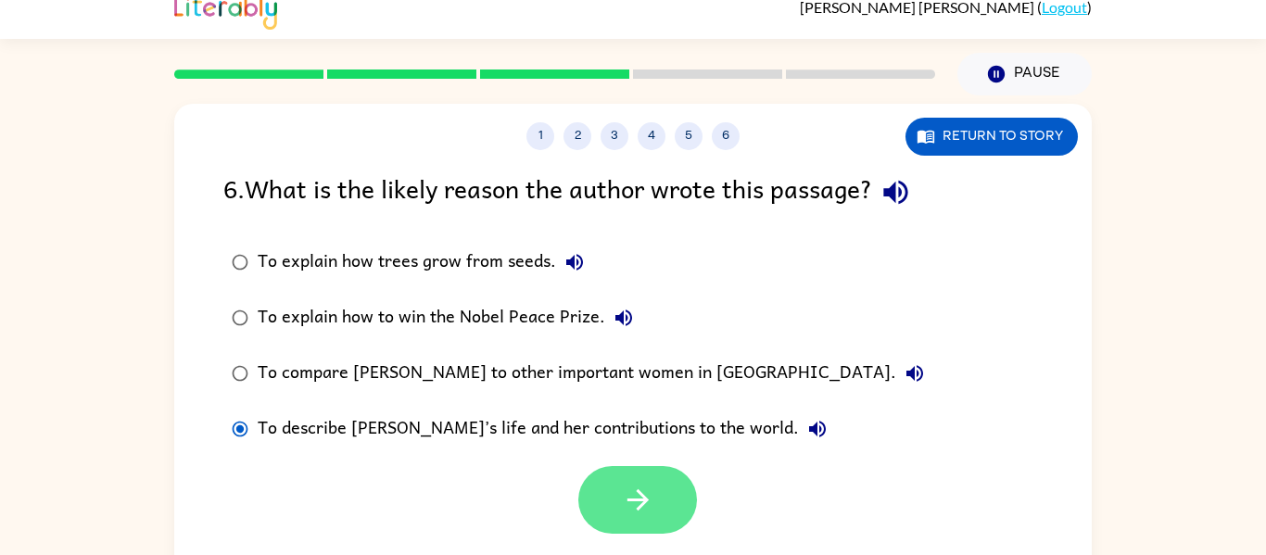
click at [586, 501] on button "button" at bounding box center [637, 500] width 119 height 68
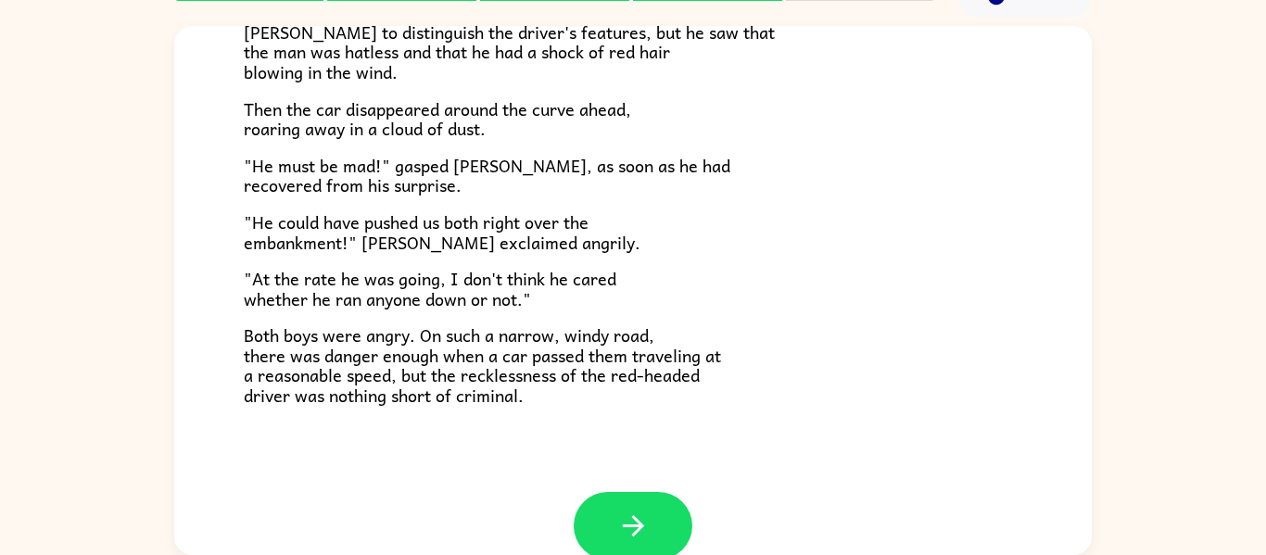
scroll to position [514, 0]
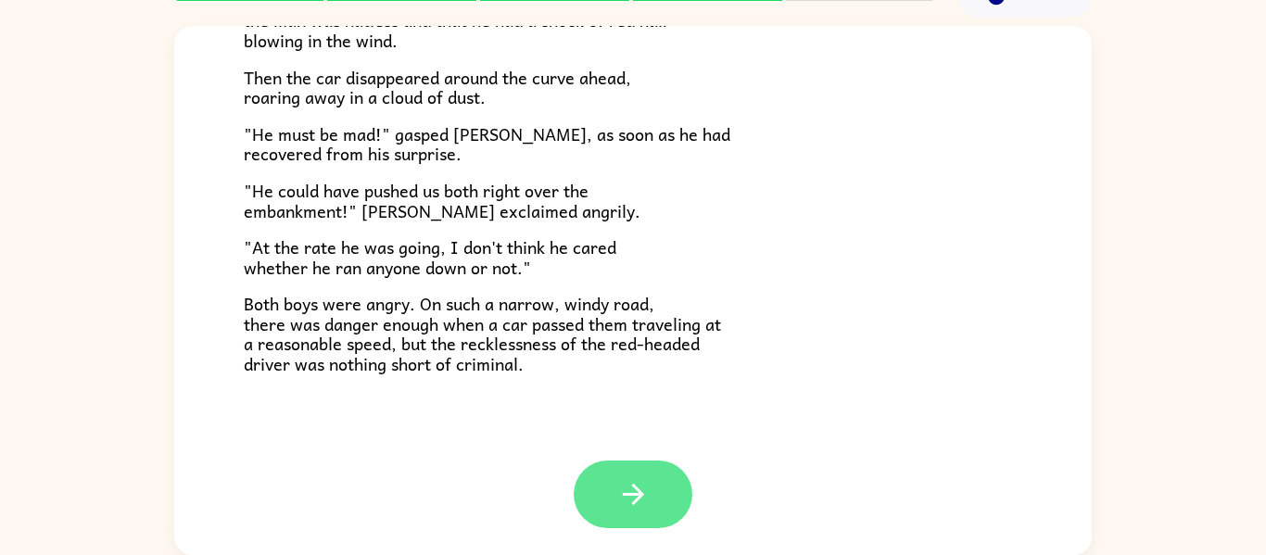
click at [609, 504] on button "button" at bounding box center [633, 495] width 119 height 68
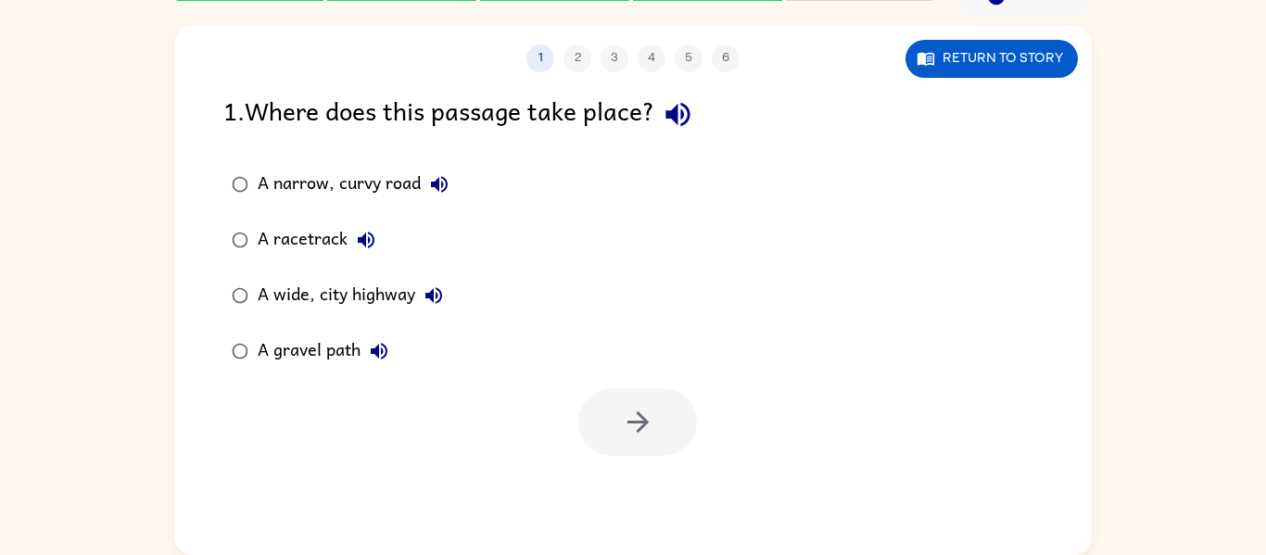
scroll to position [0, 0]
click at [607, 427] on button "button" at bounding box center [637, 422] width 119 height 68
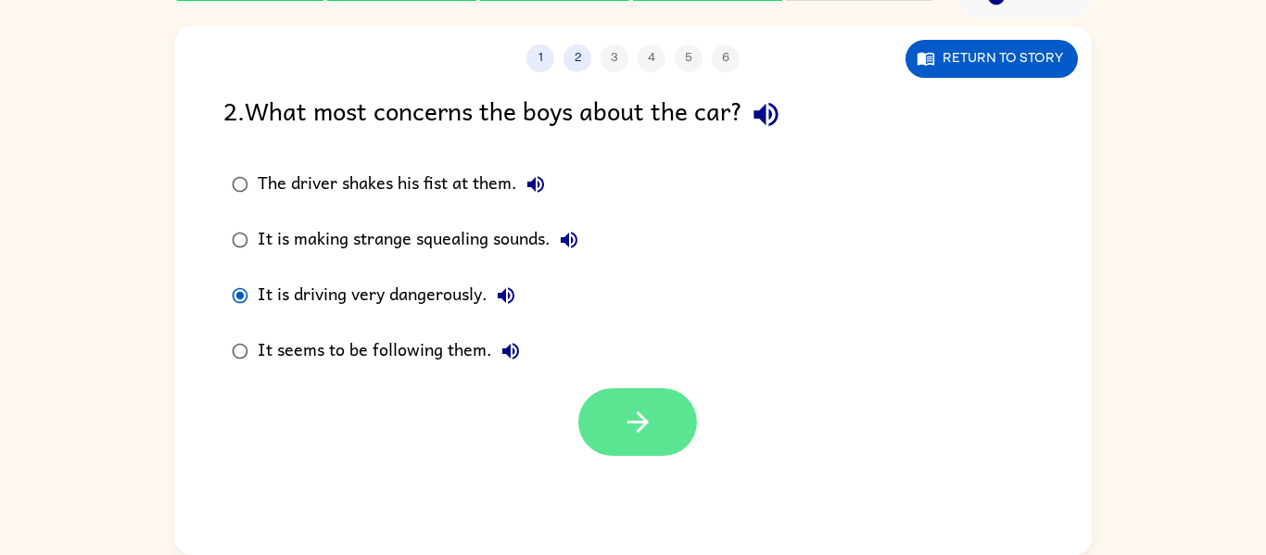
click at [649, 432] on icon "button" at bounding box center [638, 422] width 32 height 32
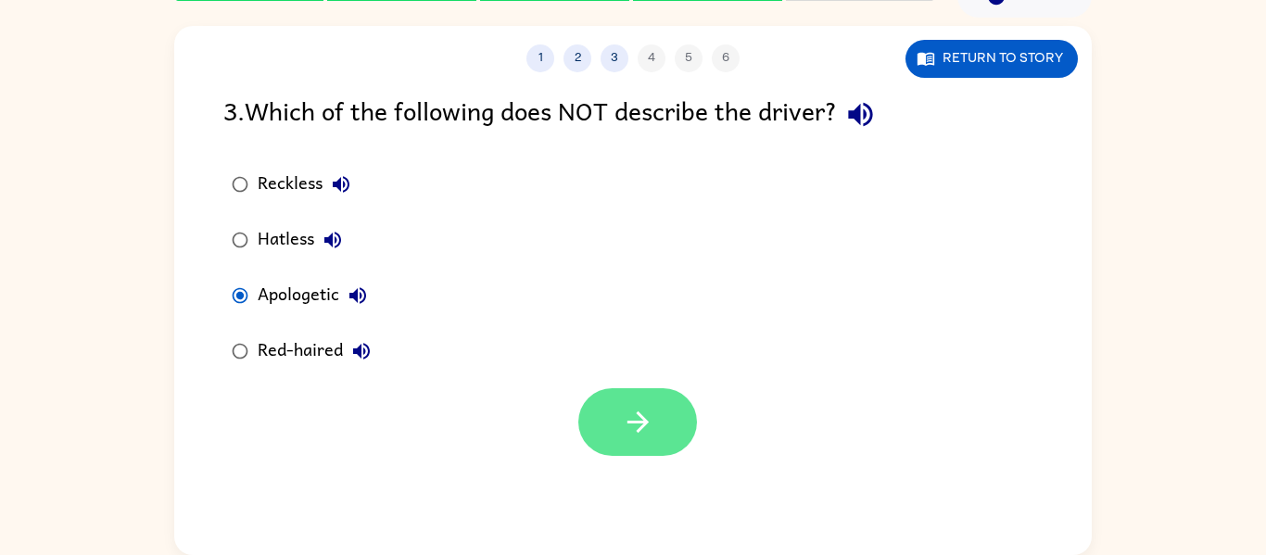
click at [650, 433] on icon "button" at bounding box center [638, 422] width 32 height 32
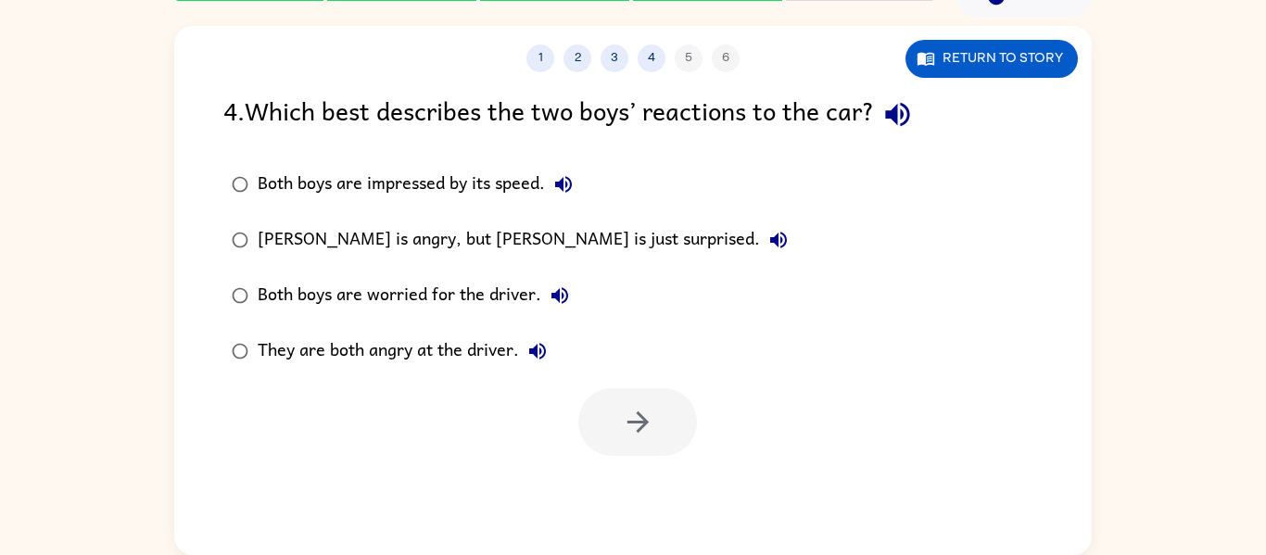
click at [273, 360] on div "They are both angry at the driver." at bounding box center [407, 351] width 298 height 37
click at [637, 422] on icon "button" at bounding box center [636, 421] width 21 height 21
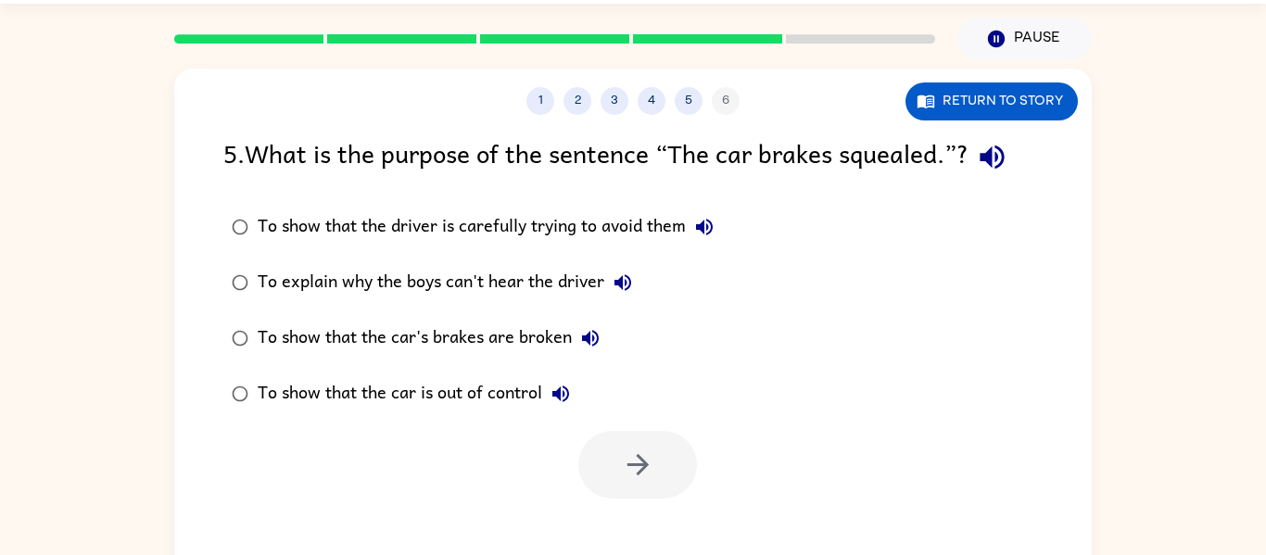
scroll to position [96, 0]
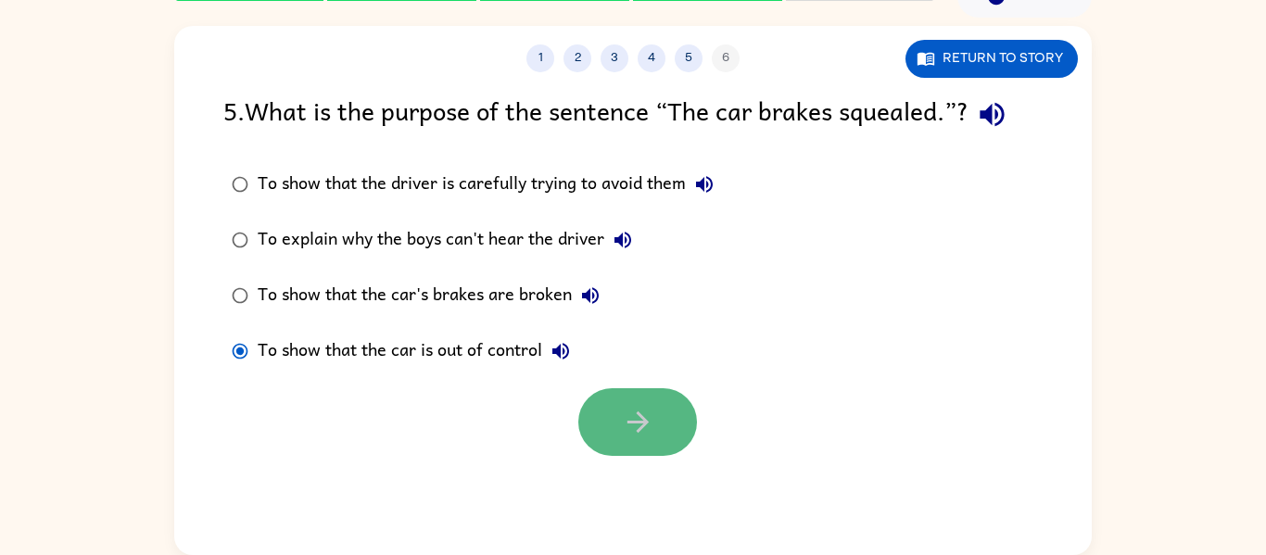
click at [673, 429] on button "button" at bounding box center [637, 422] width 119 height 68
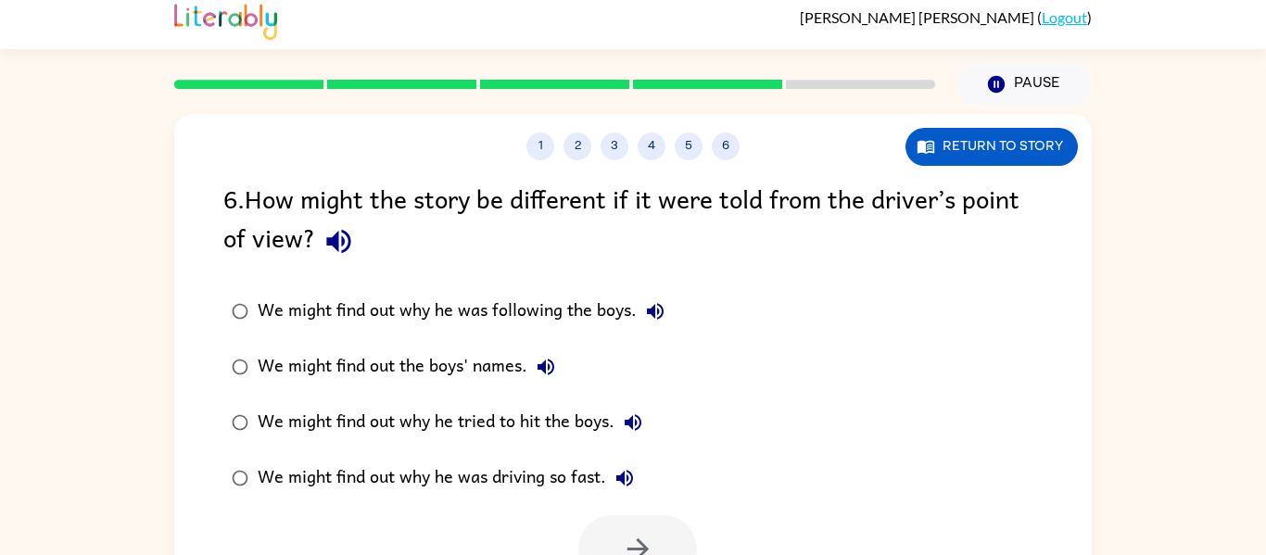
scroll to position [0, 0]
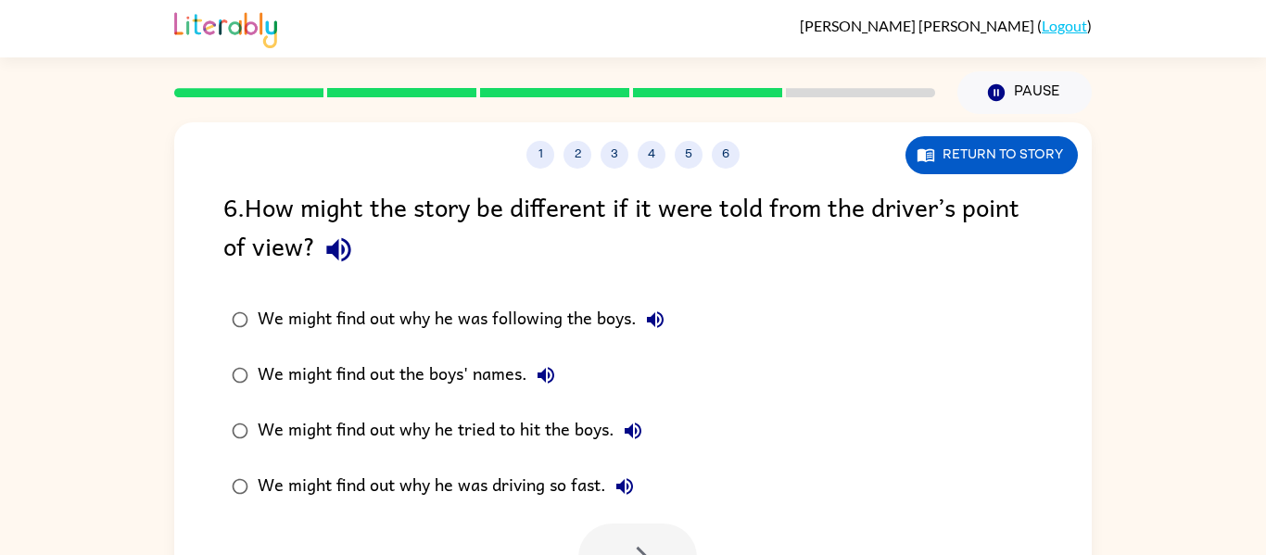
click at [495, 486] on div "We might find out why he was driving so fast." at bounding box center [450, 486] width 385 height 37
click at [682, 535] on button "button" at bounding box center [637, 558] width 119 height 68
